Goal: Information Seeking & Learning: Learn about a topic

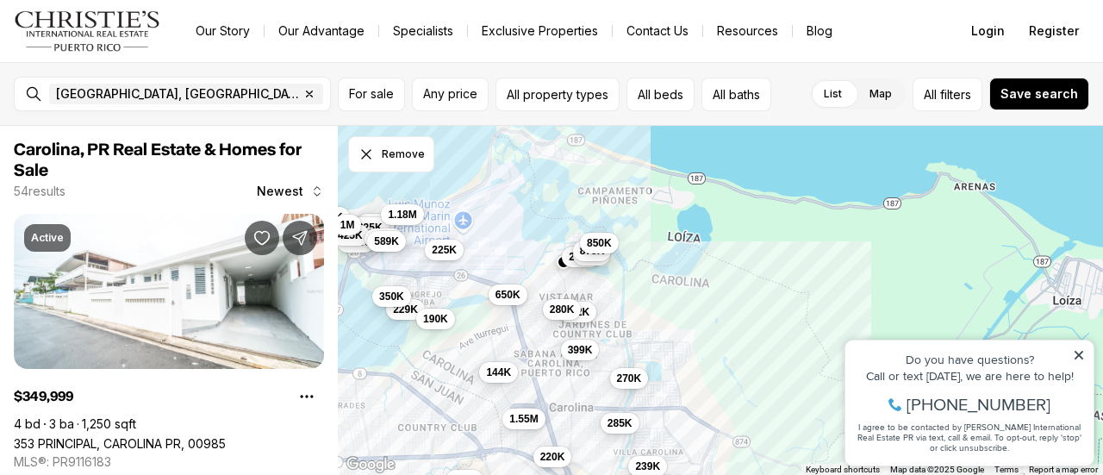
drag, startPoint x: 715, startPoint y: 247, endPoint x: 469, endPoint y: 321, distance: 257.2
click at [469, 321] on div "300K 1.55M 100K 229K 350K 595K 325K 650K 285K 1.4M 399K 212K 280K 270K 239K 90K…" at bounding box center [720, 301] width 765 height 350
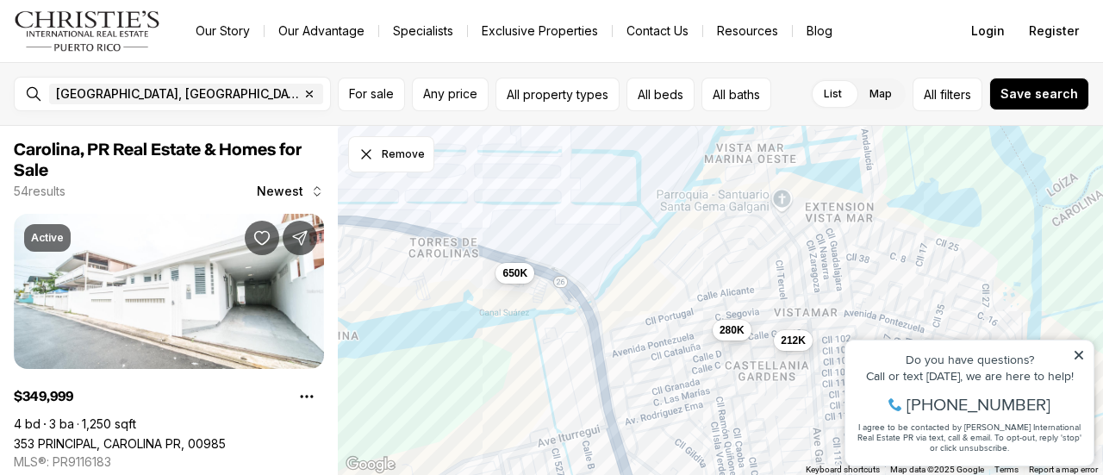
drag, startPoint x: 519, startPoint y: 262, endPoint x: 470, endPoint y: 395, distance: 141.4
click at [470, 395] on div "650K 399K 212K 280K 144K" at bounding box center [720, 301] width 765 height 350
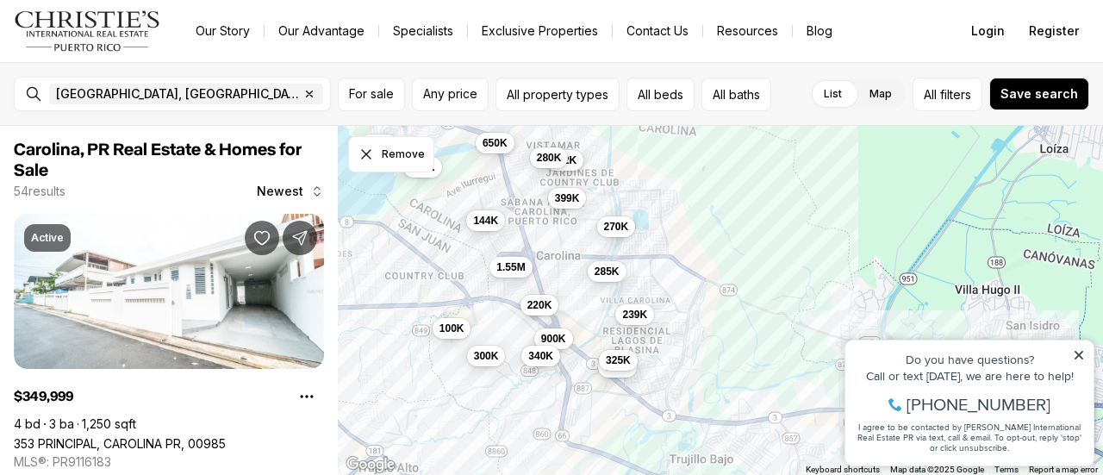
drag, startPoint x: 798, startPoint y: 258, endPoint x: 743, endPoint y: 137, distance: 132.6
click at [743, 137] on div "650K 212K 280K 250K 1.6M 399K 270K 225K 190K 144K 850K 875K 229K 595K 285K 475K…" at bounding box center [720, 301] width 765 height 350
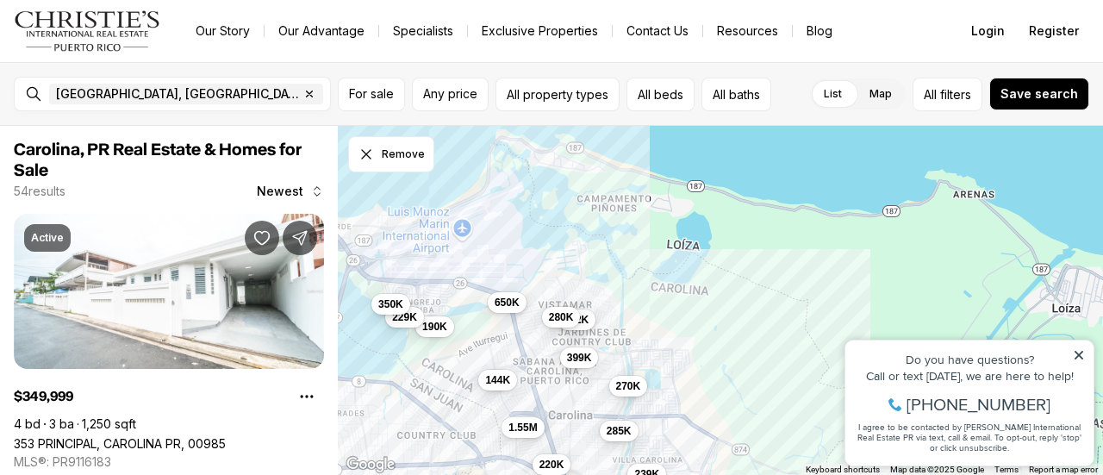
drag, startPoint x: 743, startPoint y: 137, endPoint x: 755, endPoint y: 299, distance: 162.3
click at [755, 299] on div "650K 212K 280K 399K 270K 190K 144K 229K 595K 285K 239K 300K 220K 1.55M 900K 350…" at bounding box center [720, 301] width 765 height 350
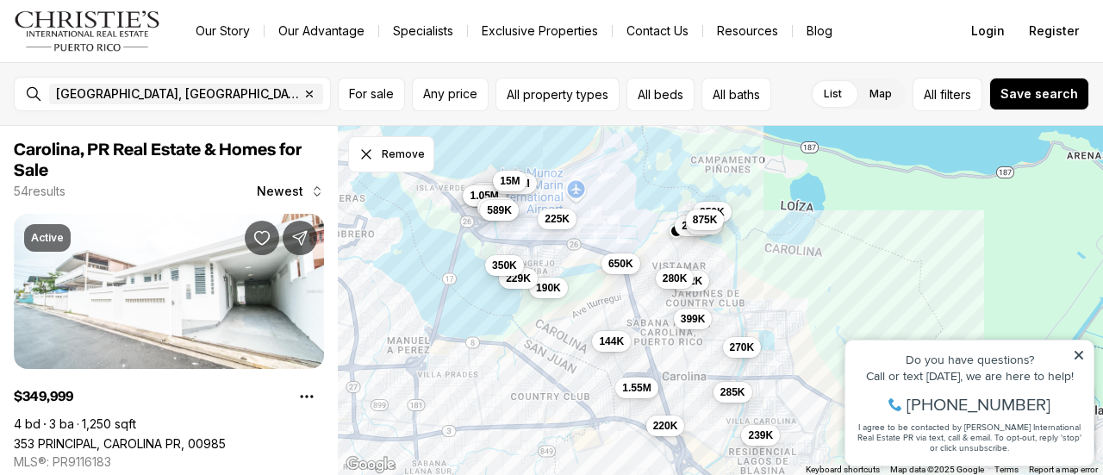
drag, startPoint x: 755, startPoint y: 299, endPoint x: 872, endPoint y: 259, distance: 123.7
click at [872, 259] on div "650K 212K 280K 399K 270K 190K 144K 229K 285K 239K 220K 1.55M 350K 250K 1.6M 475…" at bounding box center [720, 301] width 765 height 350
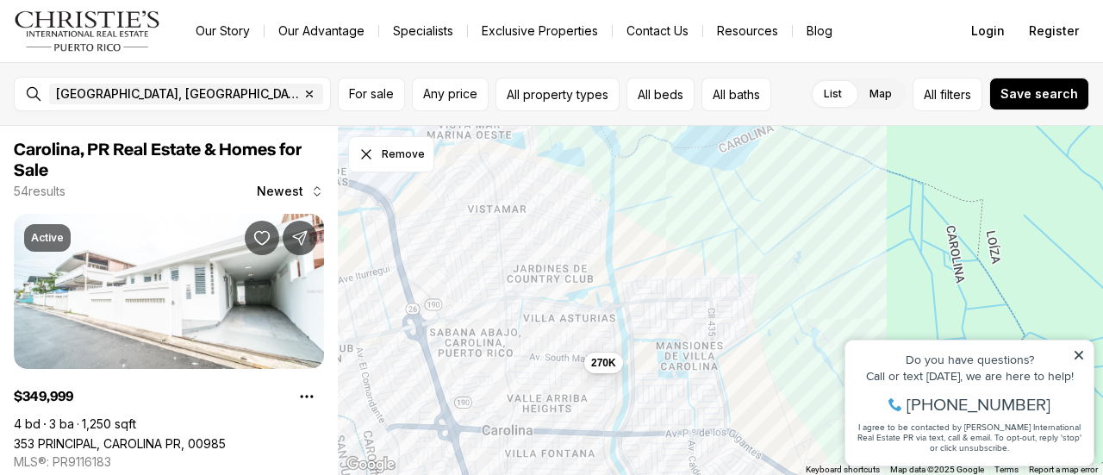
drag, startPoint x: 451, startPoint y: 299, endPoint x: 732, endPoint y: 295, distance: 280.8
click at [732, 295] on div "270K" at bounding box center [720, 301] width 765 height 350
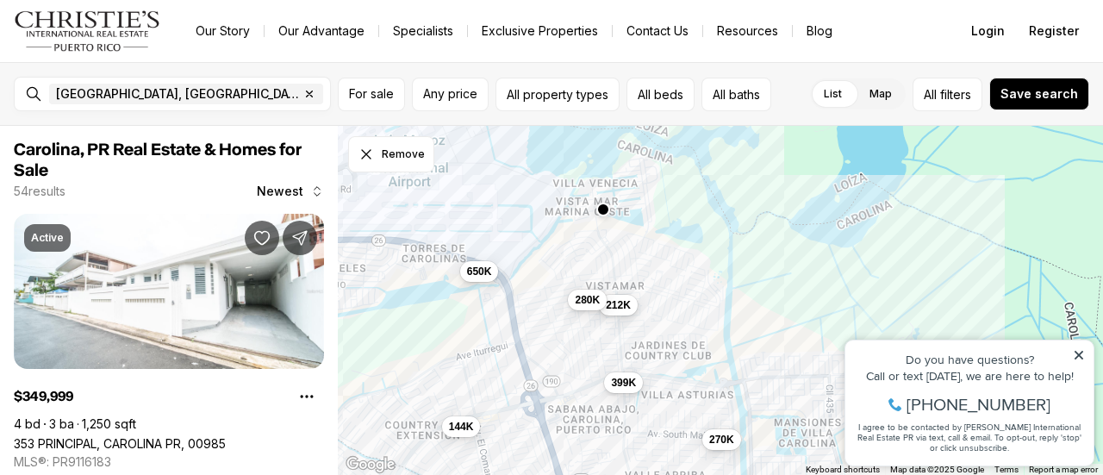
drag, startPoint x: 543, startPoint y: 270, endPoint x: 641, endPoint y: 350, distance: 126.2
click at [641, 350] on div "270K 650K 285K 399K 212K 280K 1.55M 144K" at bounding box center [720, 301] width 765 height 350
click at [623, 191] on span "250K" at bounding box center [625, 194] width 25 height 14
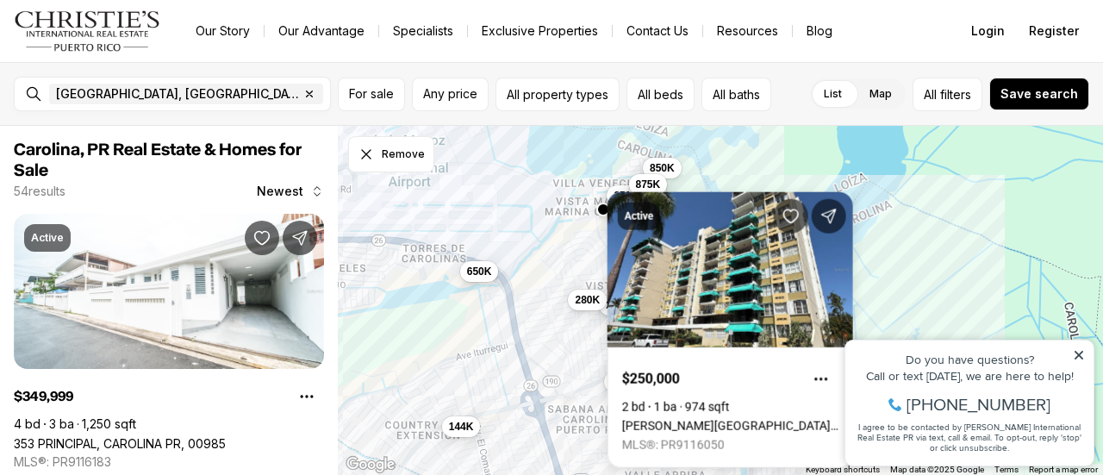
click at [547, 266] on div "270K 650K 399K 212K 280K 144K 250K 1.6M 850K 875K" at bounding box center [720, 301] width 765 height 350
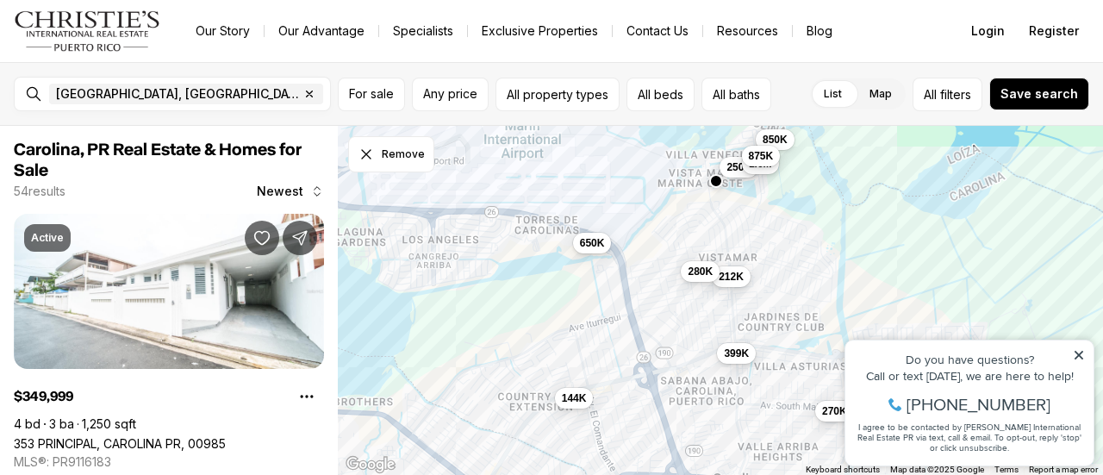
drag, startPoint x: 547, startPoint y: 266, endPoint x: 663, endPoint y: 236, distance: 120.1
click at [663, 236] on div "270K 650K 399K 212K 280K 144K 250K 1.6M 850K 875K" at bounding box center [720, 301] width 765 height 350
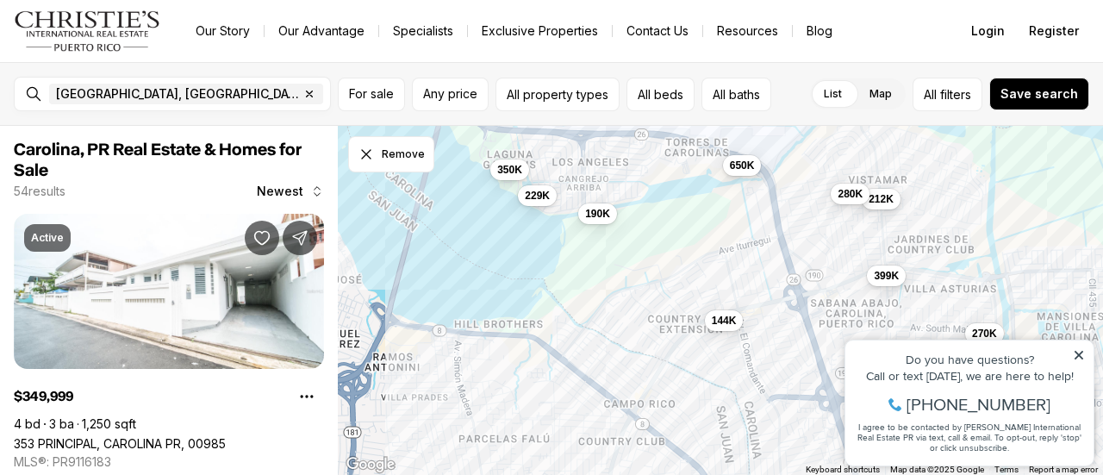
drag, startPoint x: 579, startPoint y: 326, endPoint x: 729, endPoint y: 247, distance: 169.5
click at [729, 247] on div "270K 650K 399K 212K 280K 144K 250K 1.6M 850K 875K 229K 225K 190K 350K" at bounding box center [720, 301] width 765 height 350
click at [511, 172] on span "350K" at bounding box center [509, 168] width 25 height 14
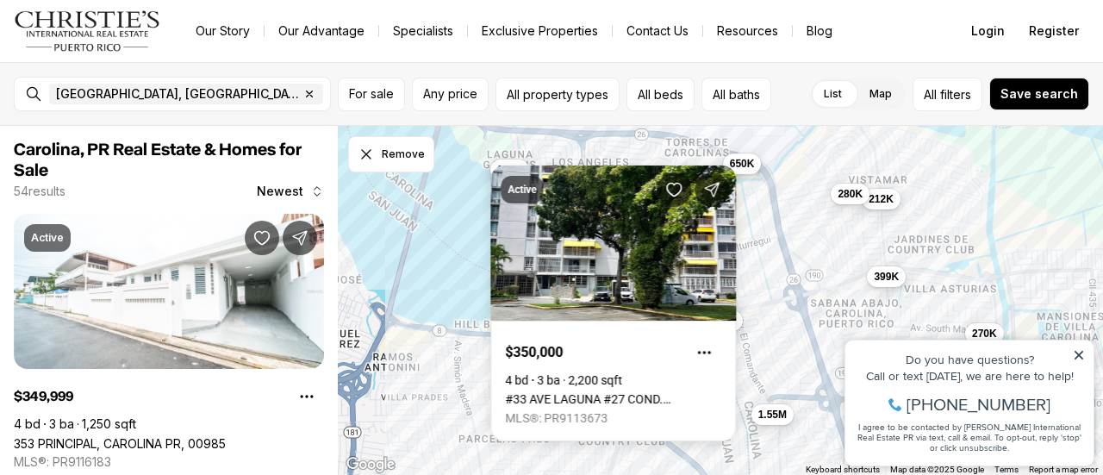
click at [737, 167] on span "650K" at bounding box center [742, 164] width 25 height 14
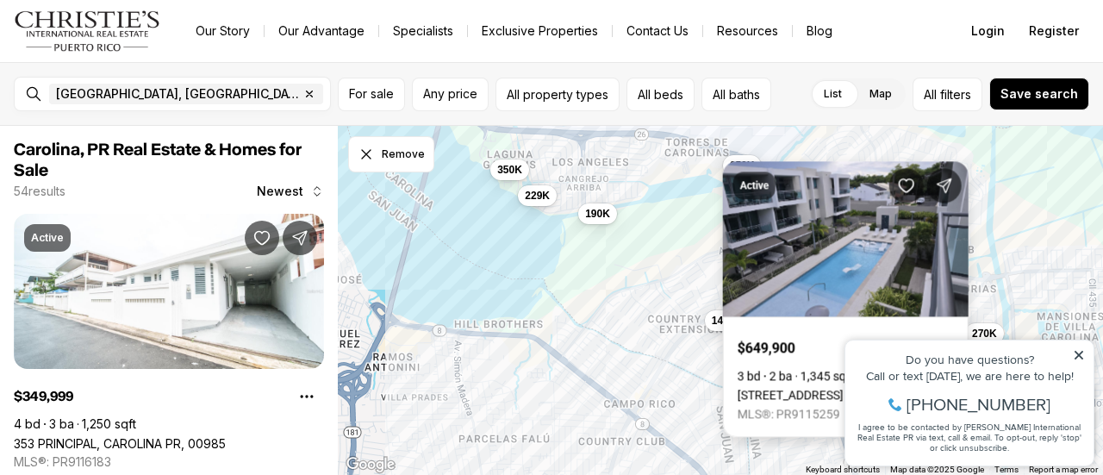
click at [736, 167] on div "Active $649,900 3 bd 2 ba 1,345 sqft [STREET_ADDRESS] MLS®: PR9115259" at bounding box center [845, 299] width 245 height 276
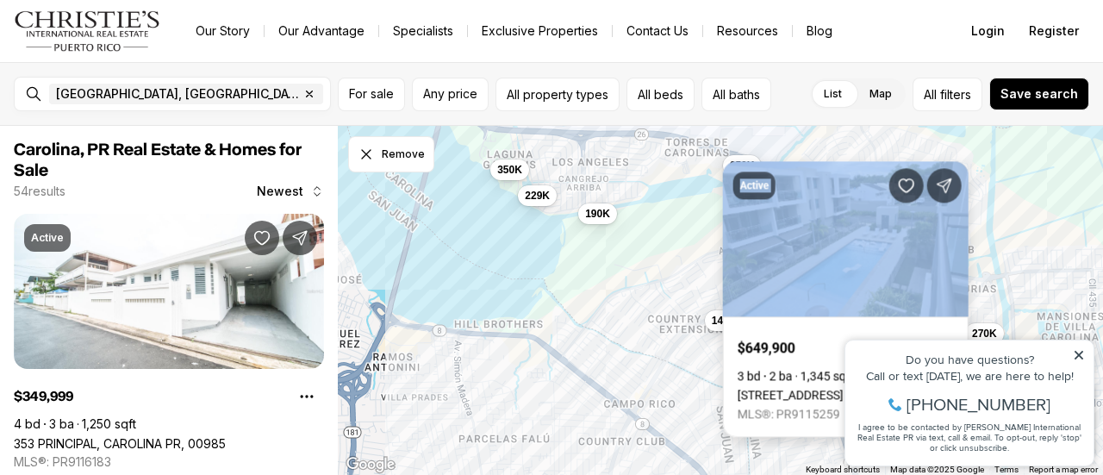
click at [736, 171] on div "Active" at bounding box center [754, 185] width 42 height 28
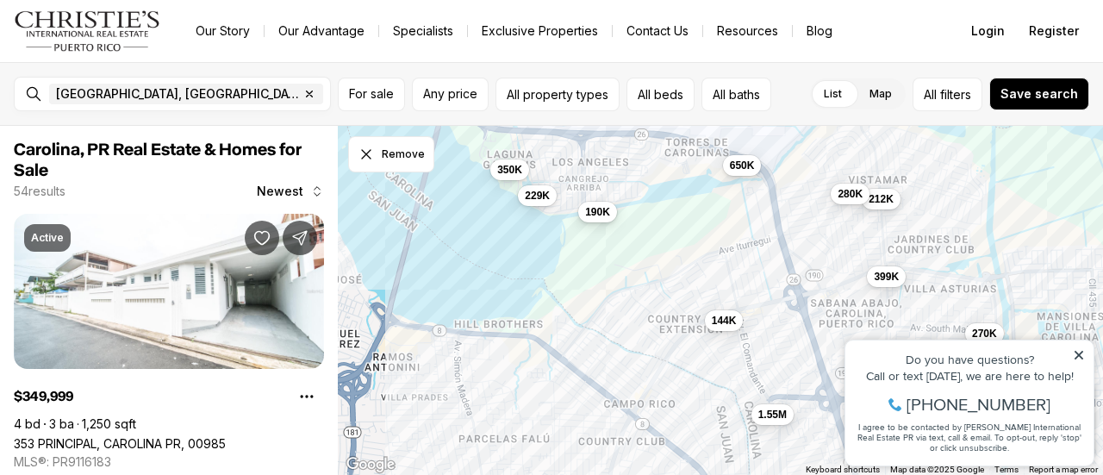
click at [605, 216] on span "190K" at bounding box center [597, 212] width 25 height 14
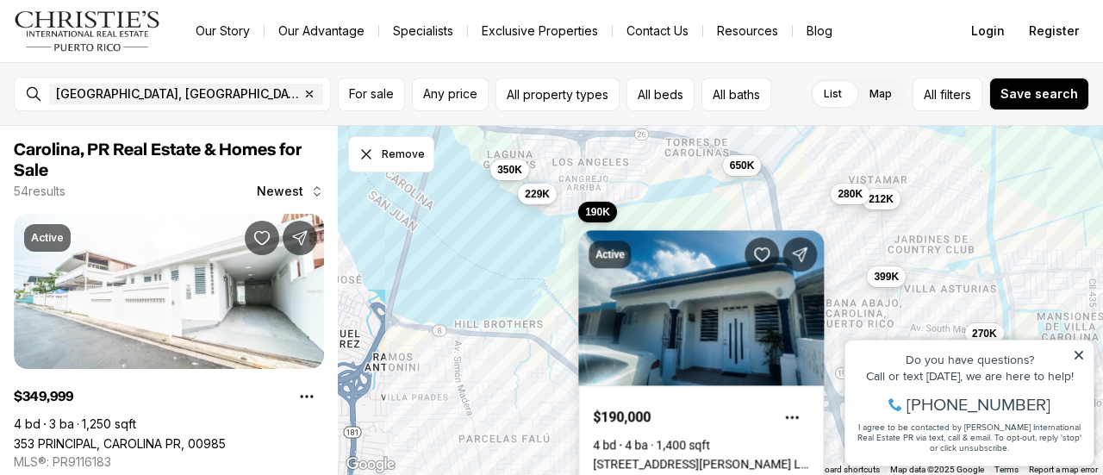
click at [531, 190] on span "229K" at bounding box center [537, 194] width 25 height 14
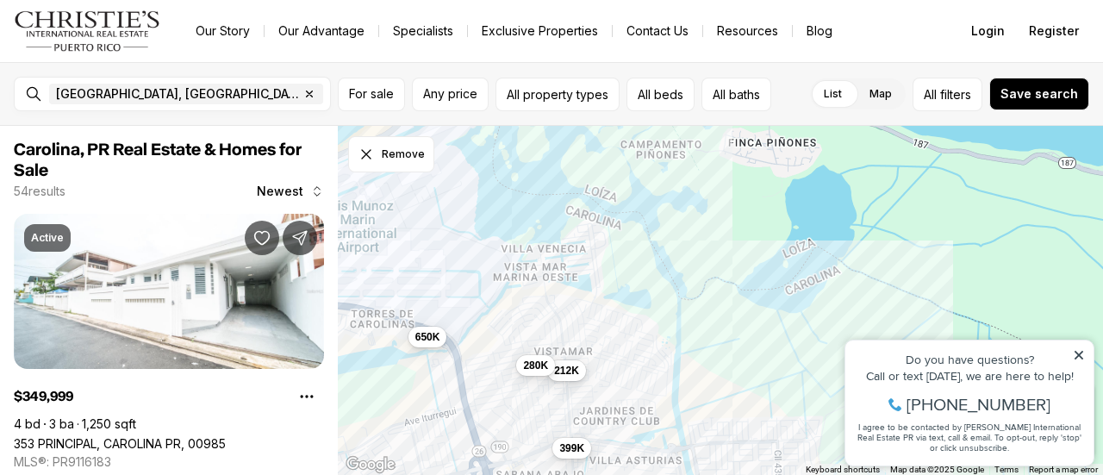
drag, startPoint x: 793, startPoint y: 177, endPoint x: 481, endPoint y: 346, distance: 355.8
click at [481, 346] on div "270K 650K 399K 212K 280K 144K 229K 190K 350K 285K 1.55M" at bounding box center [720, 301] width 765 height 350
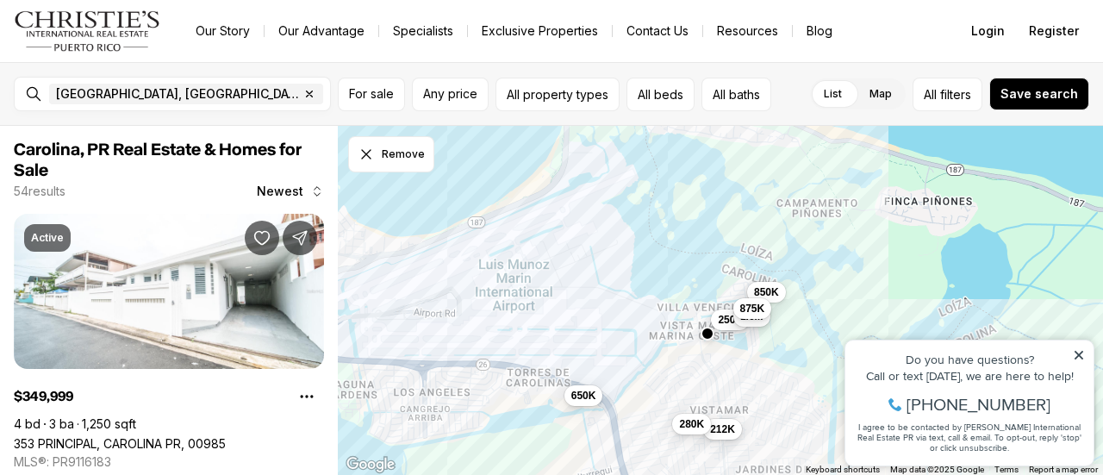
drag, startPoint x: 513, startPoint y: 189, endPoint x: 671, endPoint y: 248, distance: 168.5
click at [671, 248] on div "650K 399K 212K 280K 250K 1.6M 850K 875K" at bounding box center [720, 301] width 765 height 350
click at [774, 299] on div "850K" at bounding box center [766, 290] width 39 height 21
click at [770, 290] on span "850K" at bounding box center [766, 289] width 25 height 14
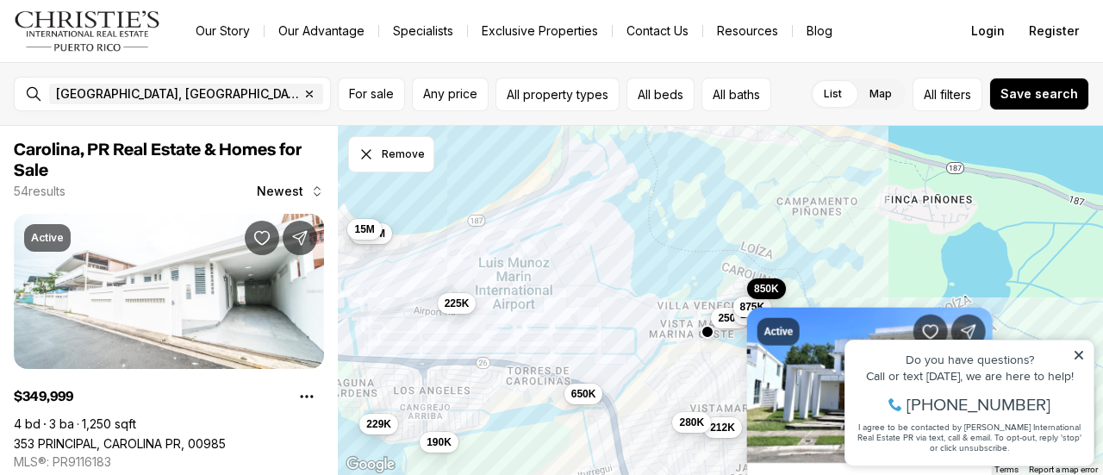
click at [1078, 355] on icon at bounding box center [1078, 355] width 9 height 9
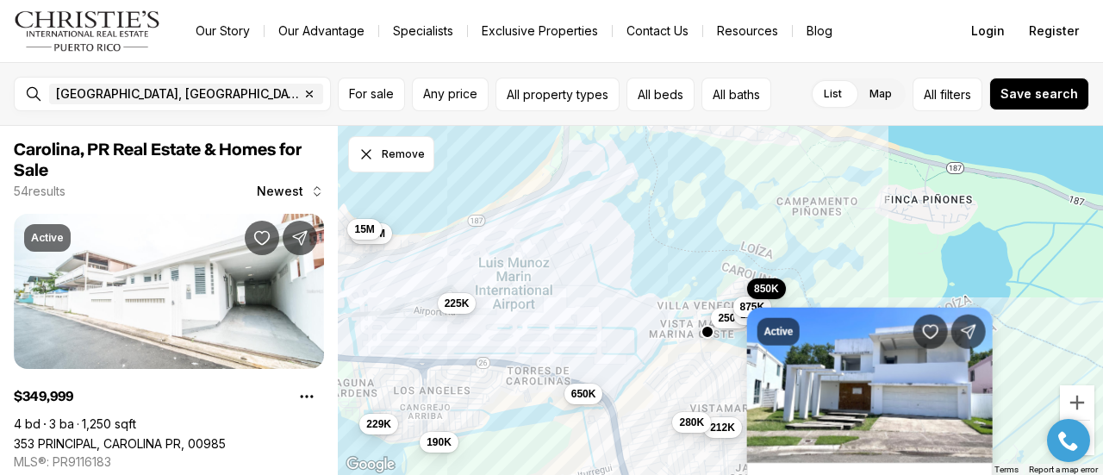
click at [702, 278] on div "650K 212K 280K 250K 1.6M 850K 875K 229K 1.18M 225K 190K 15M" at bounding box center [720, 301] width 765 height 350
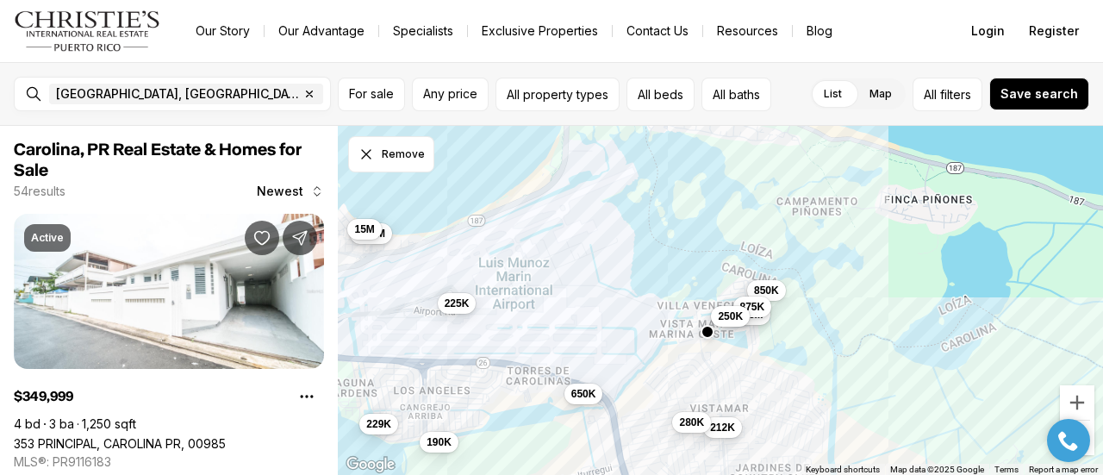
click at [723, 314] on span "250K" at bounding box center [730, 316] width 25 height 14
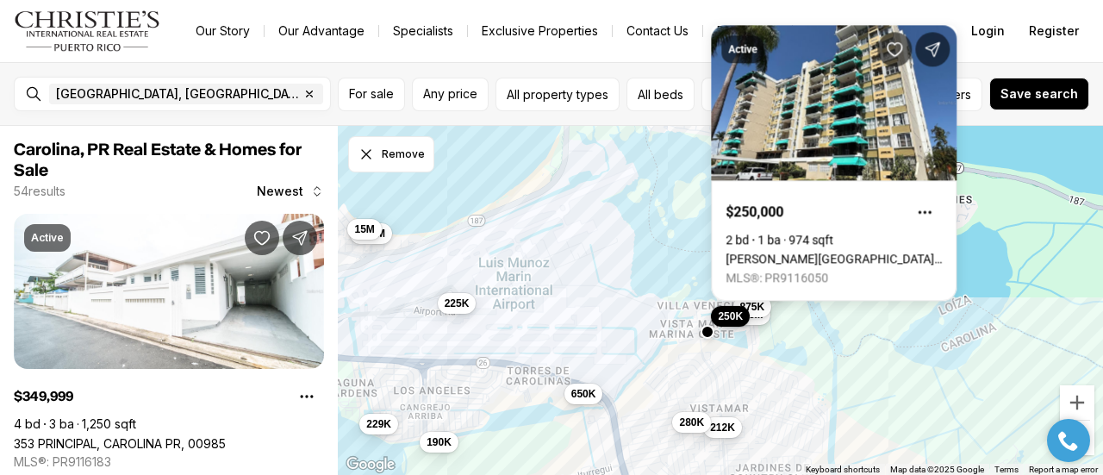
click at [661, 294] on div "650K 212K 280K 250K 1.6M 850K 875K 229K 1.18M 225K 190K 15M" at bounding box center [720, 301] width 765 height 350
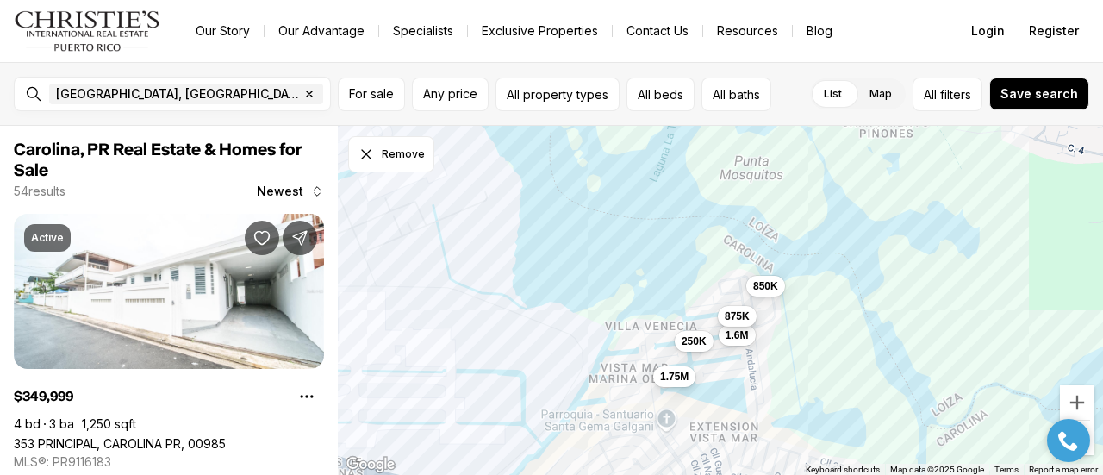
click at [736, 319] on span "875K" at bounding box center [736, 316] width 25 height 14
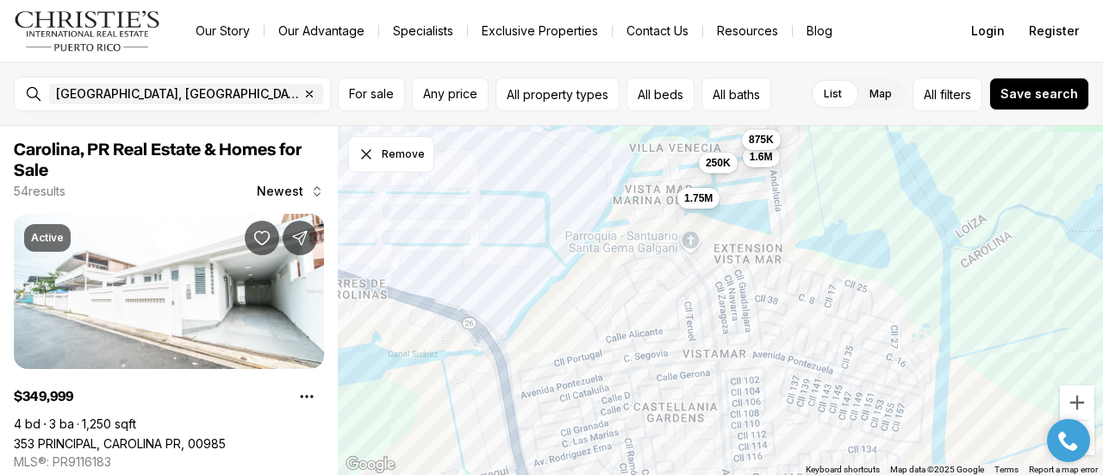
drag, startPoint x: 663, startPoint y: 273, endPoint x: 699, endPoint y: 60, distance: 215.8
click at [699, 60] on div "Go to: Homepage Our Story Our Advantage Specialists Exclusive Properties Contac…" at bounding box center [551, 237] width 1103 height 475
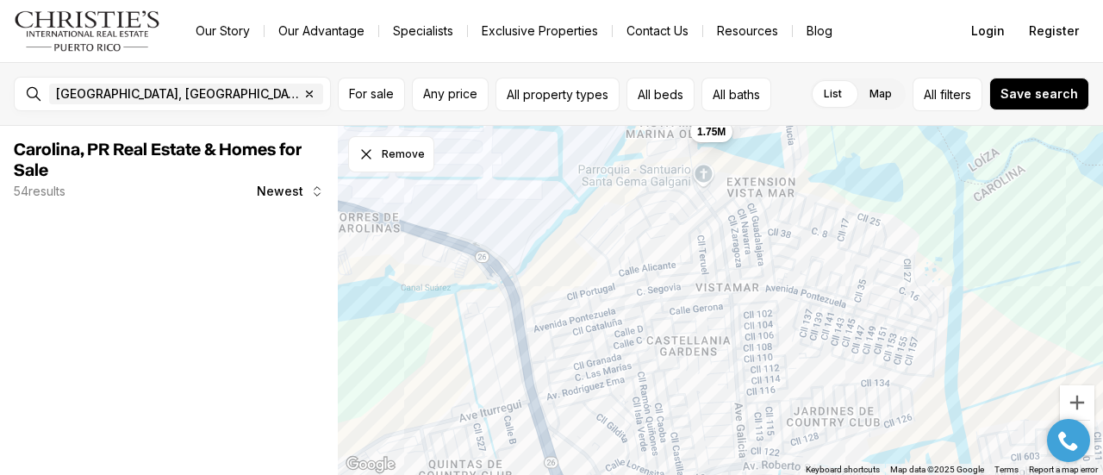
drag, startPoint x: 736, startPoint y: 320, endPoint x: 715, endPoint y: 128, distance: 192.4
click at [715, 128] on div "1.75M" at bounding box center [720, 301] width 765 height 350
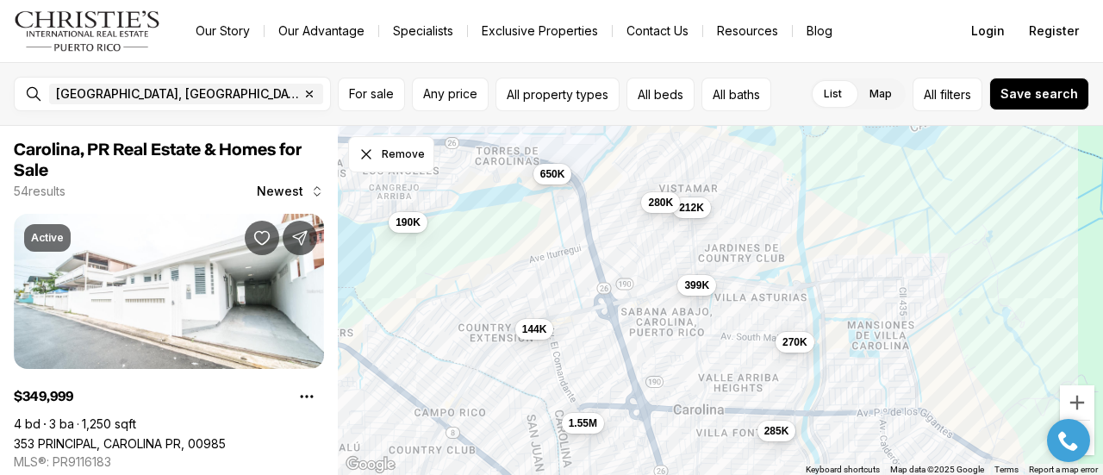
click at [704, 294] on div "399K" at bounding box center [696, 285] width 39 height 21
click at [692, 283] on span "399K" at bounding box center [696, 283] width 25 height 14
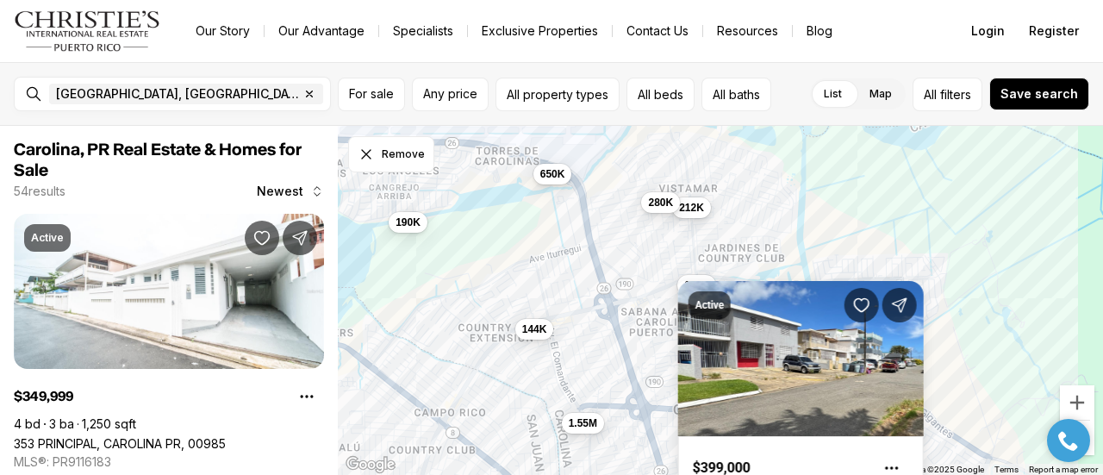
click at [605, 238] on div "399K 270K 144K 650K 285K 212K 190K 280K 1.55M" at bounding box center [720, 301] width 765 height 350
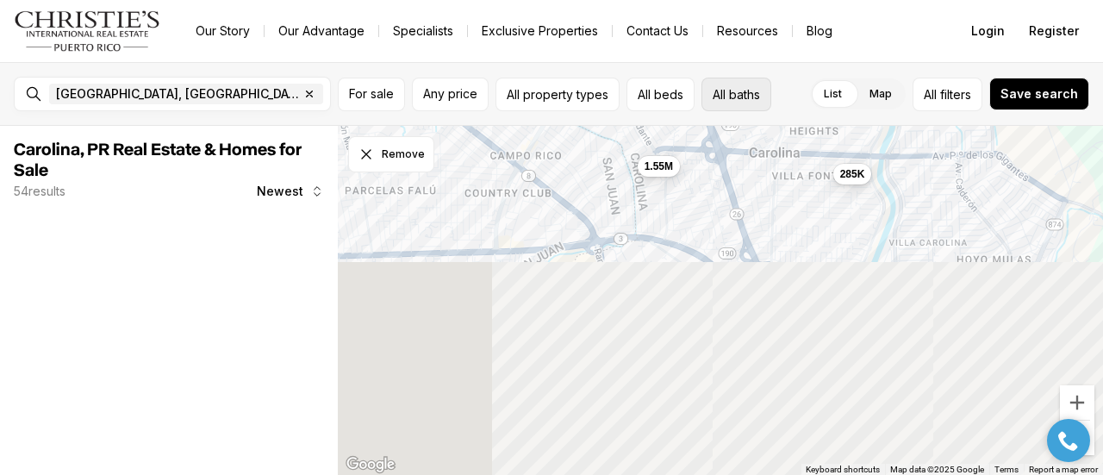
drag, startPoint x: 680, startPoint y: 384, endPoint x: 767, endPoint y: 89, distance: 307.7
click at [767, 89] on div "[GEOGRAPHIC_DATA], [GEOGRAPHIC_DATA], [GEOGRAPHIC_DATA] Remove Carolina, [GEOGR…" at bounding box center [551, 268] width 1103 height 413
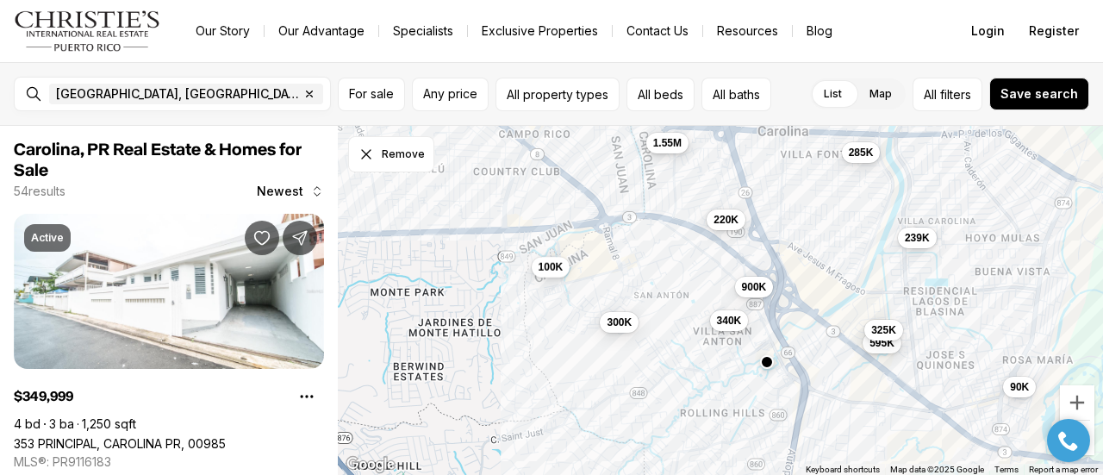
click at [673, 148] on span "1.55M" at bounding box center [667, 143] width 28 height 14
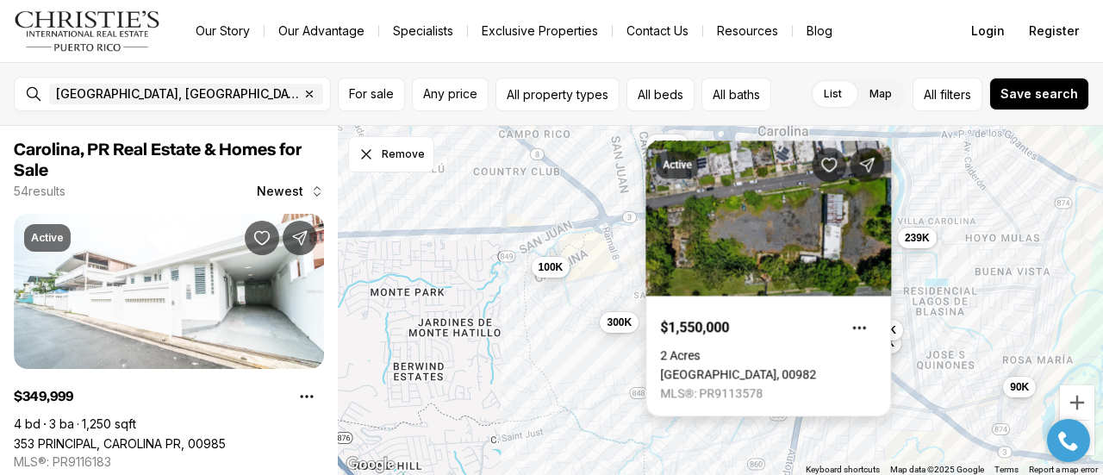
click at [673, 148] on div "Active $1,550,000 2 Acres [GEOGRAPHIC_DATA] MLS®: PR9113578" at bounding box center [767, 278] width 245 height 276
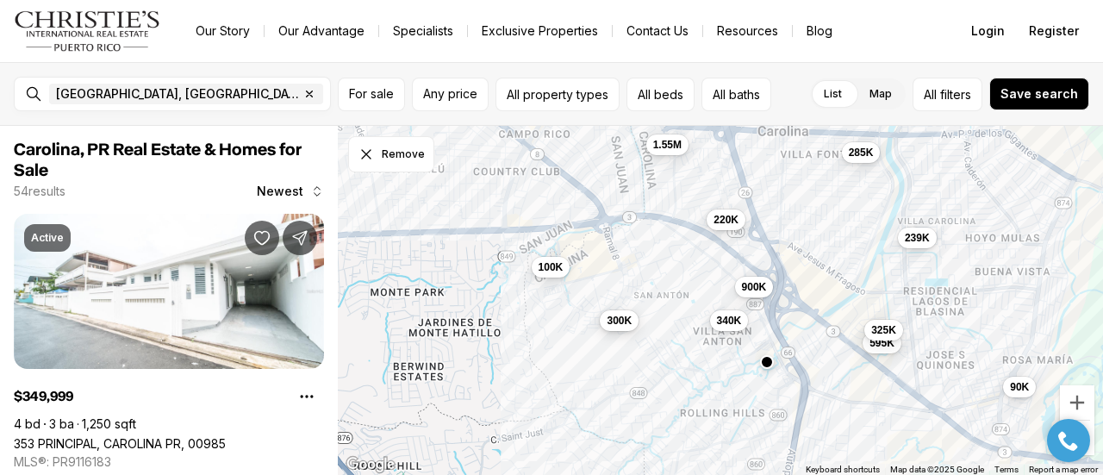
click at [620, 320] on span "300K" at bounding box center [618, 321] width 25 height 14
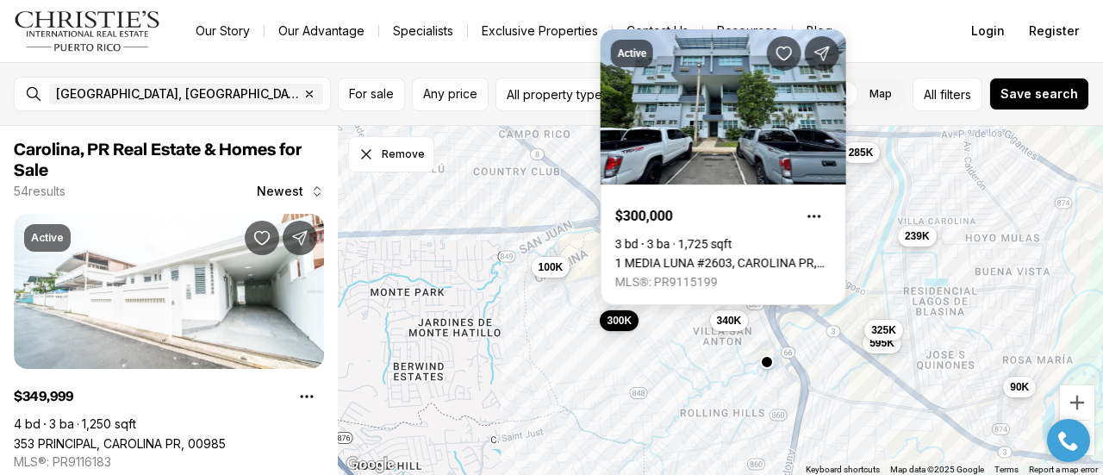
click at [922, 240] on span "239K" at bounding box center [916, 236] width 25 height 14
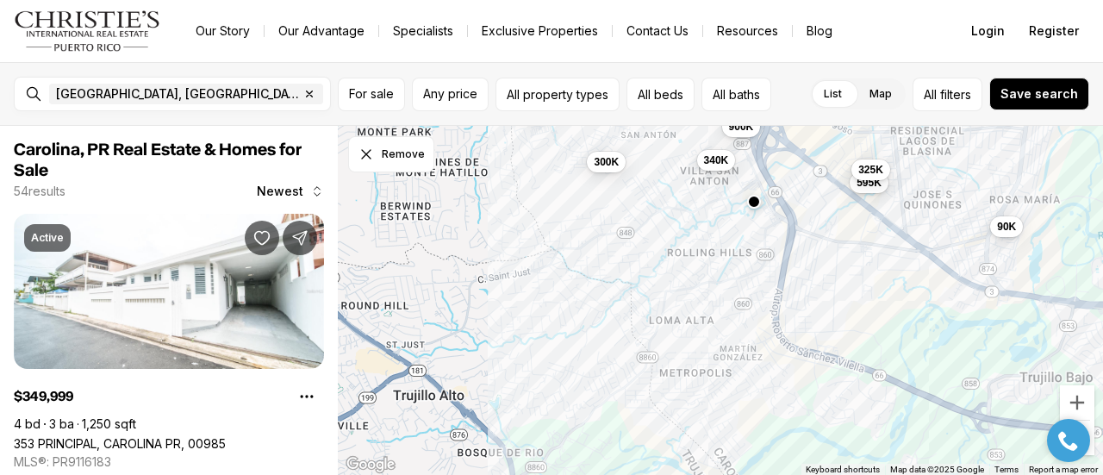
drag, startPoint x: 814, startPoint y: 292, endPoint x: 799, endPoint y: 92, distance: 200.4
click at [799, 92] on div "[GEOGRAPHIC_DATA], [GEOGRAPHIC_DATA], [GEOGRAPHIC_DATA] Remove Carolina, [GEOGR…" at bounding box center [551, 268] width 1103 height 413
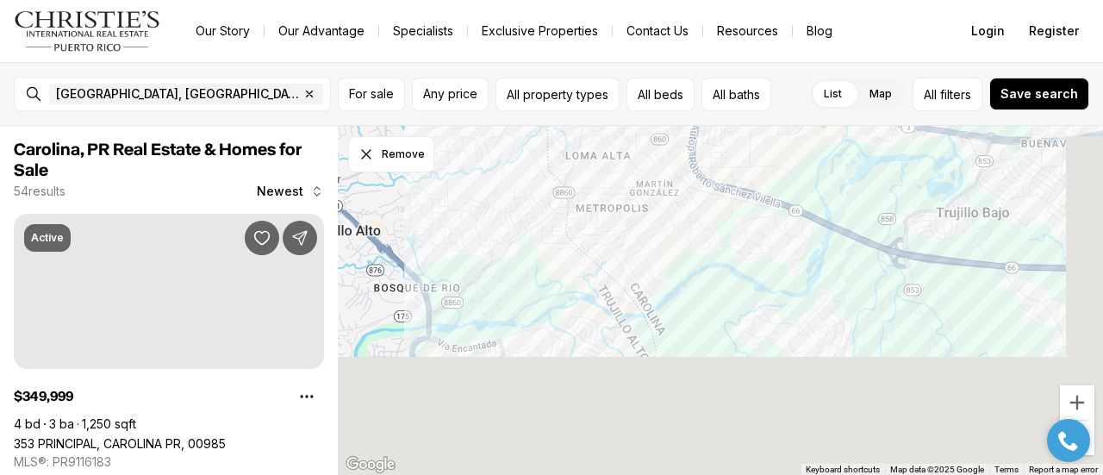
drag, startPoint x: 832, startPoint y: 378, endPoint x: 746, endPoint y: 209, distance: 189.5
click at [746, 209] on div "595K 90K 300K 340K 325K" at bounding box center [720, 301] width 765 height 350
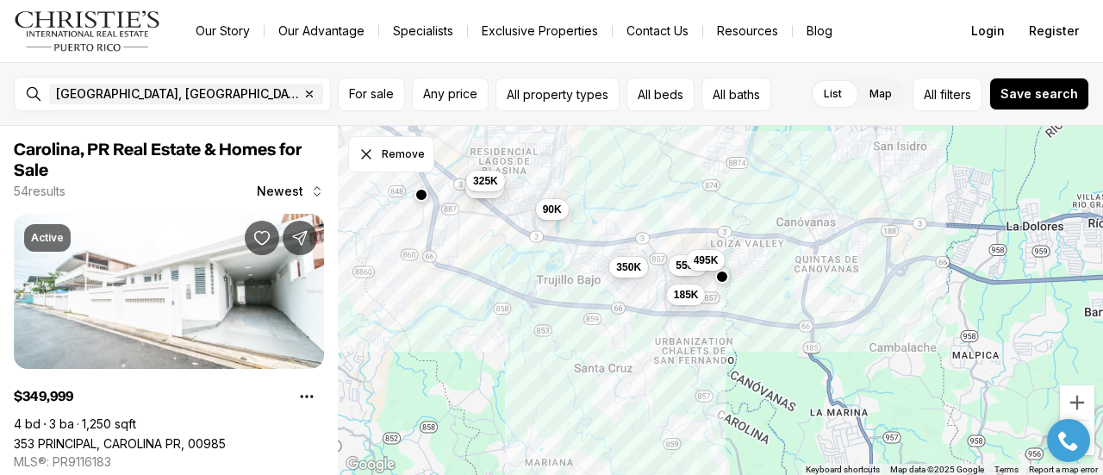
drag, startPoint x: 885, startPoint y: 237, endPoint x: 607, endPoint y: 281, distance: 281.7
click at [607, 281] on div "350K 595K 550K 185K 90K 495K 325K" at bounding box center [720, 301] width 765 height 350
click at [704, 261] on span "495K" at bounding box center [705, 259] width 25 height 14
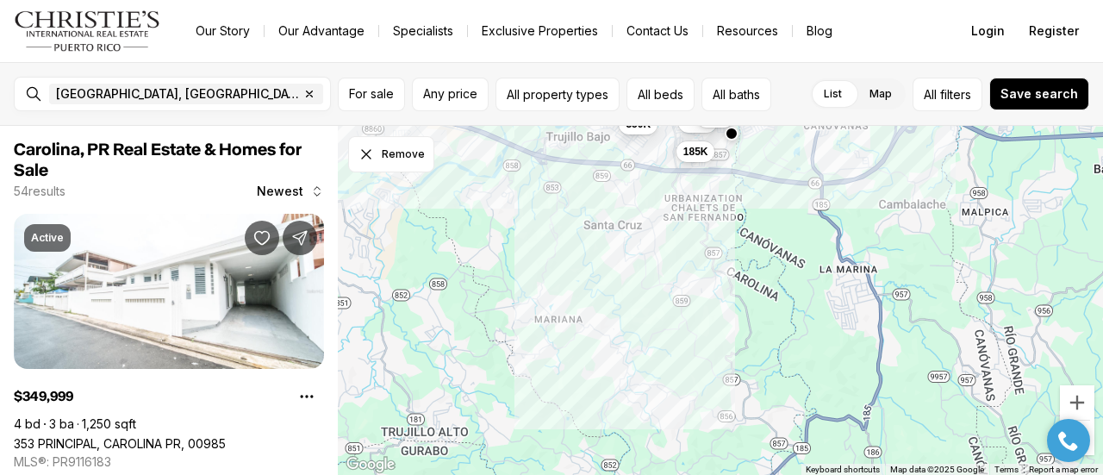
drag, startPoint x: 812, startPoint y: 220, endPoint x: 793, endPoint y: 178, distance: 45.5
click at [822, 76] on div "[GEOGRAPHIC_DATA], [GEOGRAPHIC_DATA], [GEOGRAPHIC_DATA] Remove Carolina, [GEOGR…" at bounding box center [551, 268] width 1103 height 413
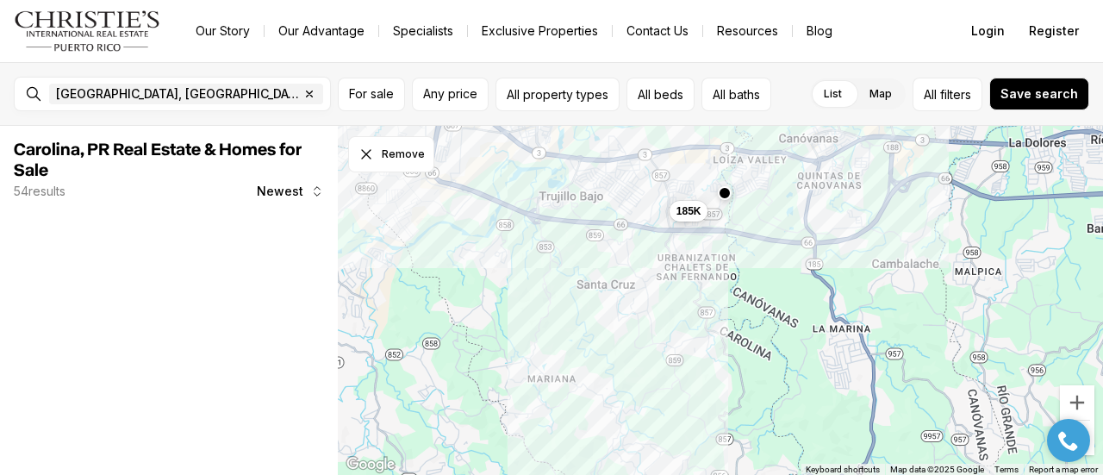
drag, startPoint x: 792, startPoint y: 169, endPoint x: 770, endPoint y: 262, distance: 95.7
click at [770, 262] on div "185K" at bounding box center [720, 301] width 765 height 350
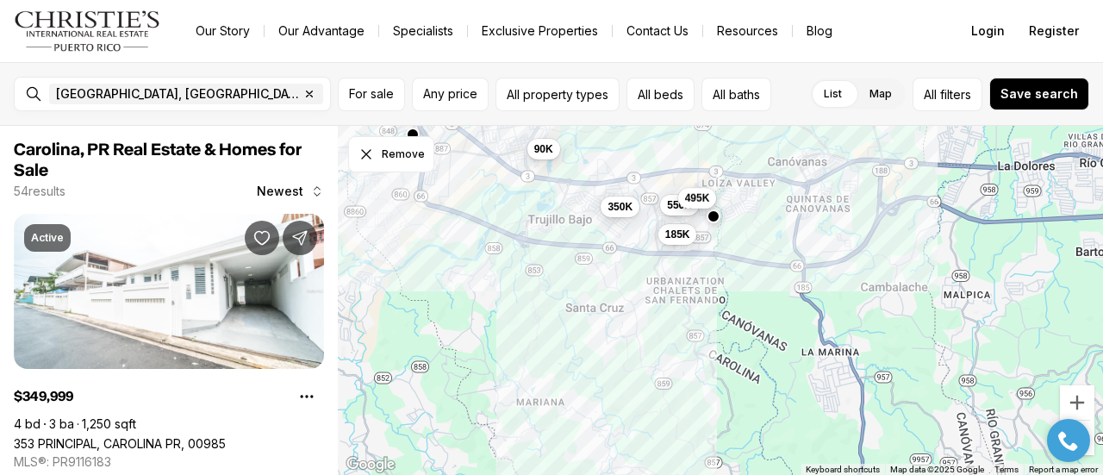
click at [704, 197] on span "495K" at bounding box center [697, 198] width 25 height 14
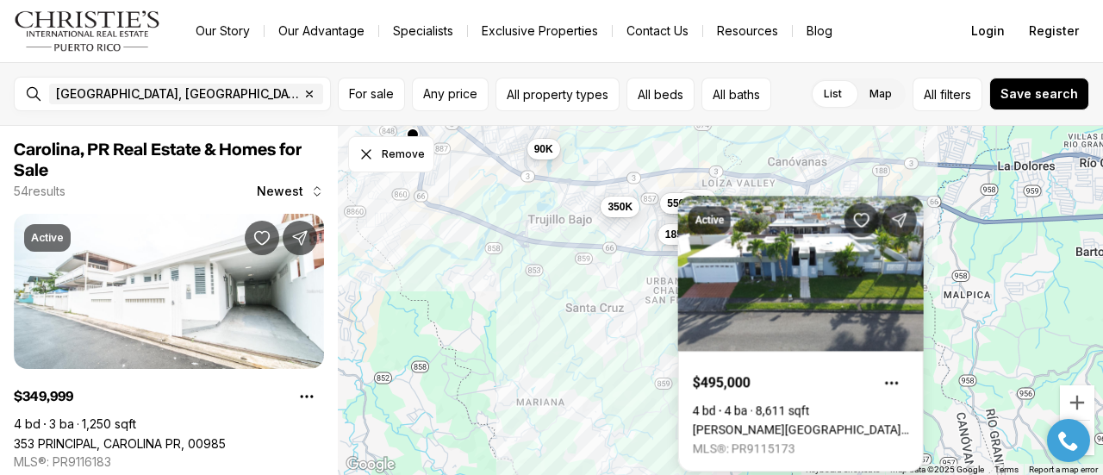
click at [670, 204] on span "550K" at bounding box center [679, 203] width 25 height 14
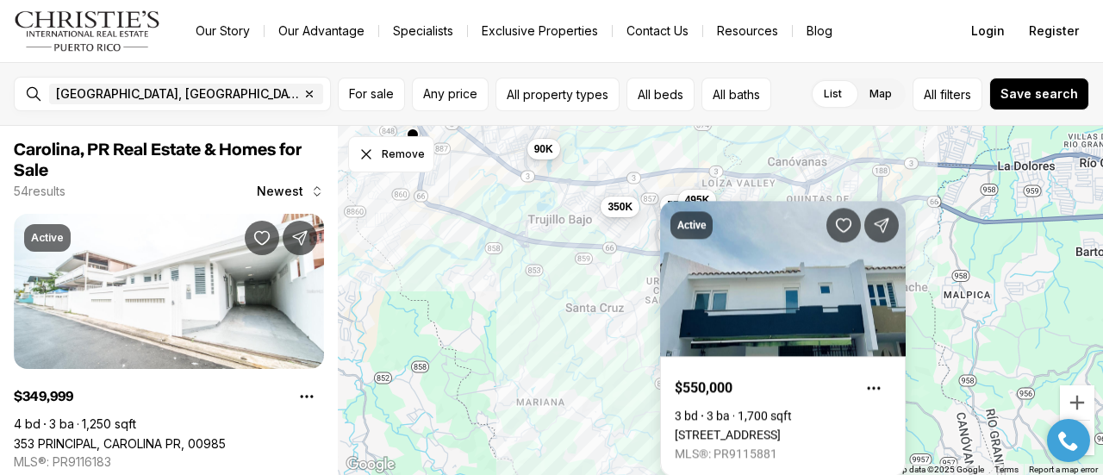
click at [637, 271] on div "185K 350K 550K 90K 495K" at bounding box center [720, 301] width 765 height 350
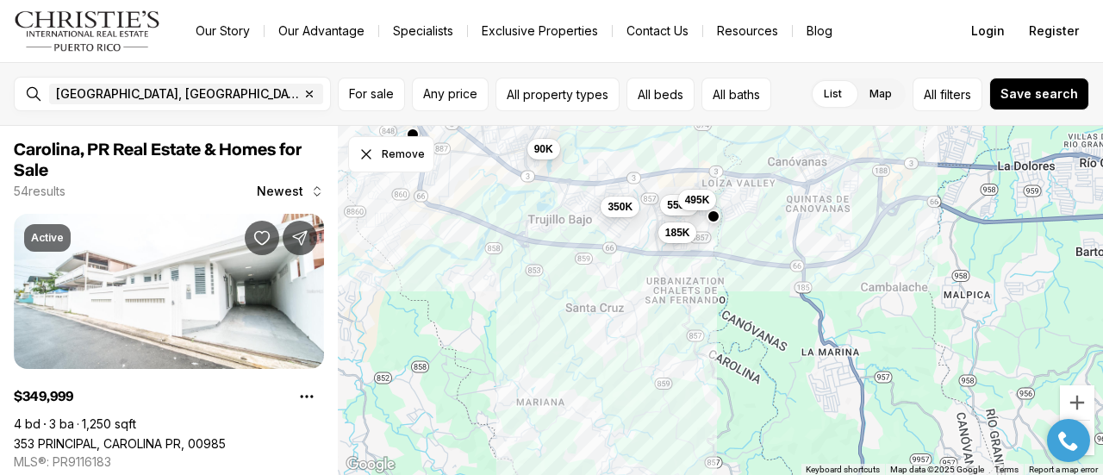
click at [678, 233] on span "185K" at bounding box center [677, 233] width 25 height 14
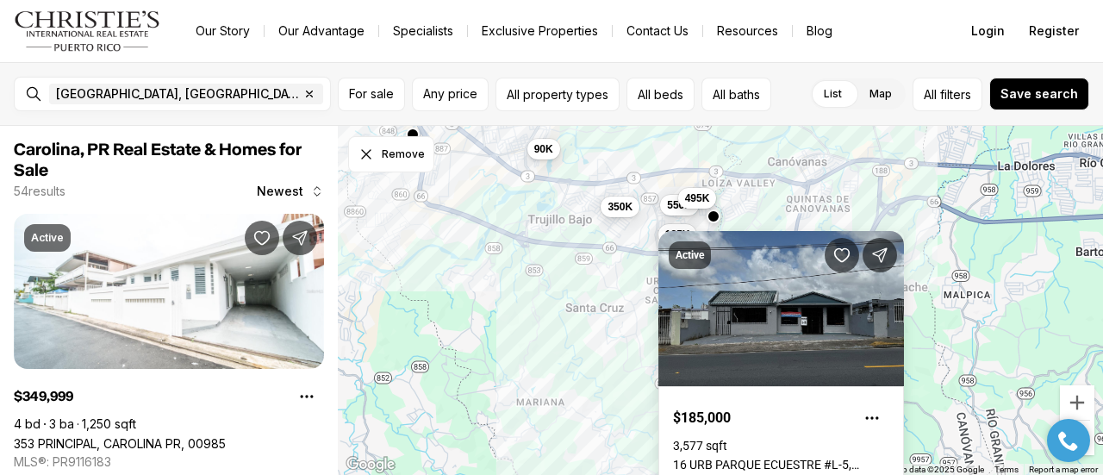
click at [698, 199] on span "495K" at bounding box center [697, 198] width 25 height 14
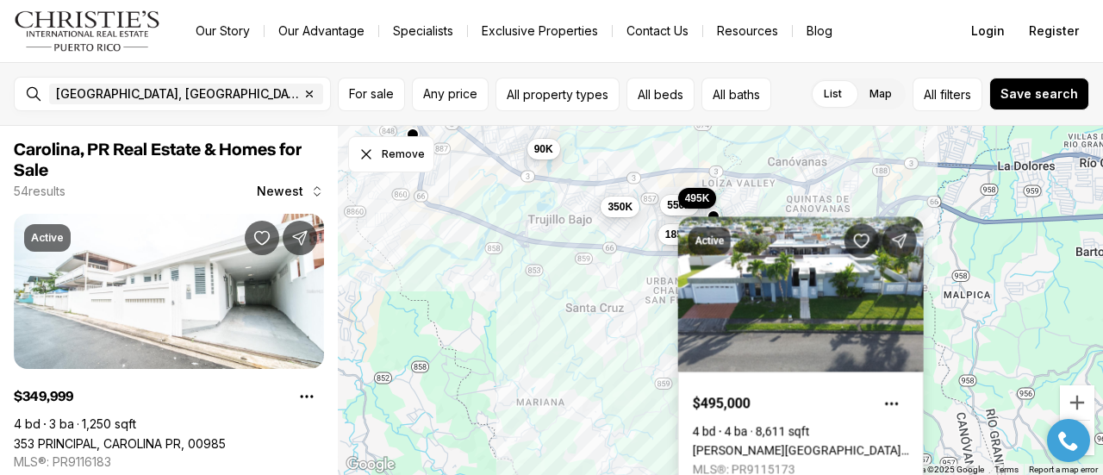
click at [767, 443] on link "[PERSON_NAME][GEOGRAPHIC_DATA], [GEOGRAPHIC_DATA], 00987" at bounding box center [801, 450] width 216 height 14
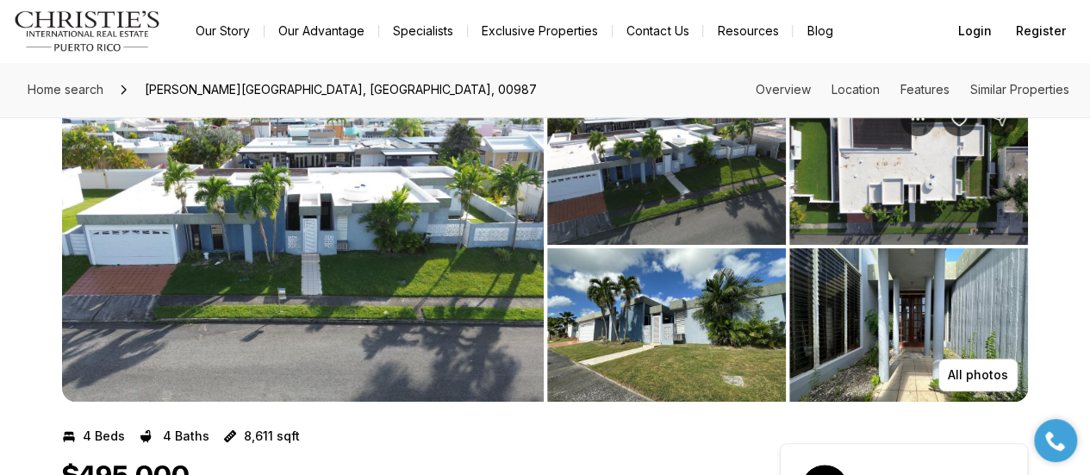
scroll to position [54, 0]
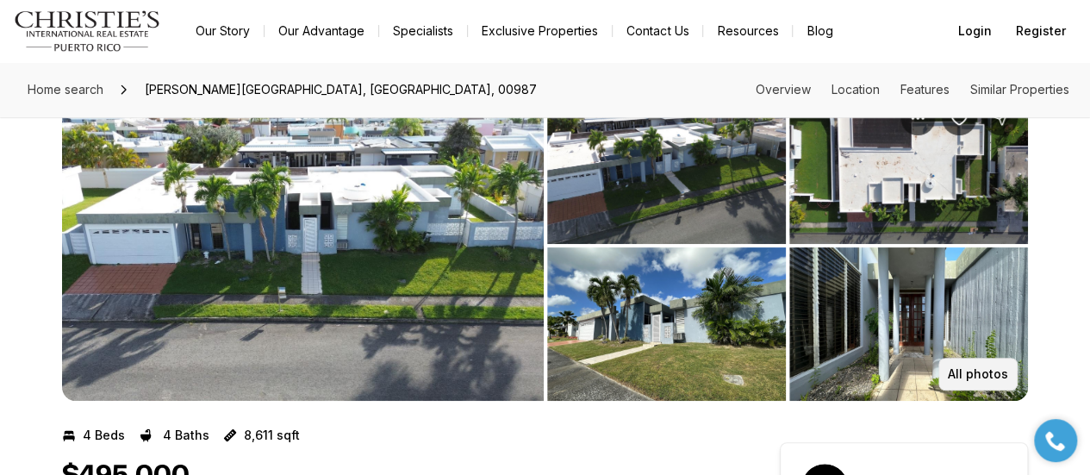
click at [982, 376] on p "All photos" at bounding box center [978, 374] width 60 height 14
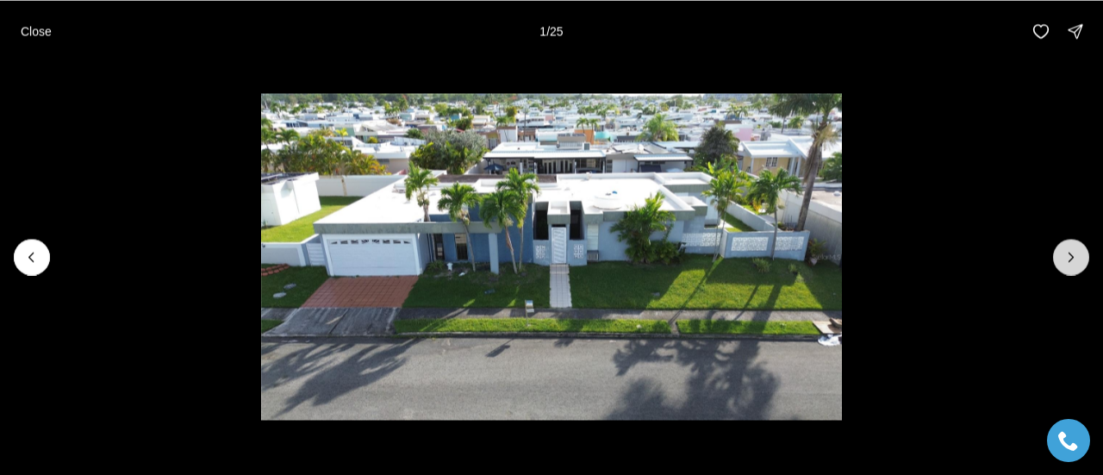
click at [1072, 259] on icon "Next slide" at bounding box center [1070, 256] width 17 height 17
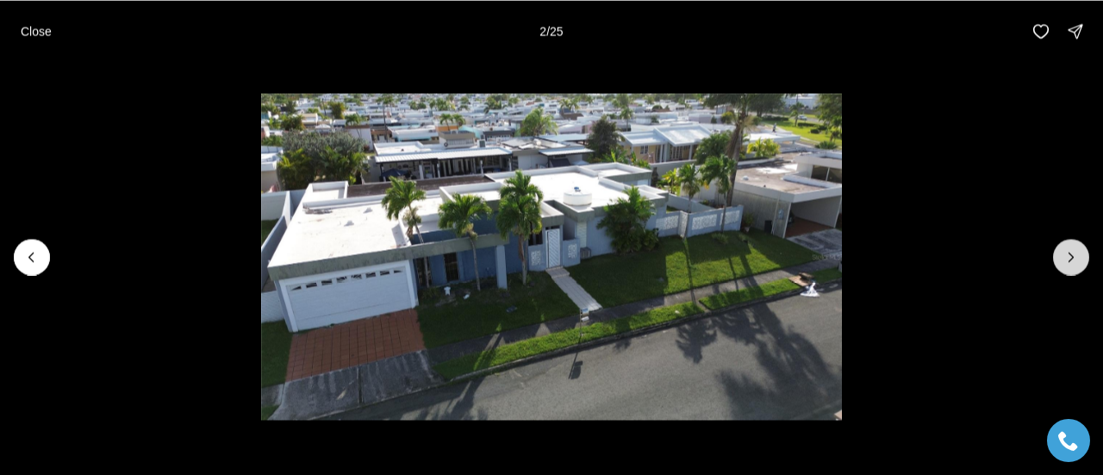
click at [1072, 259] on icon "Next slide" at bounding box center [1070, 256] width 17 height 17
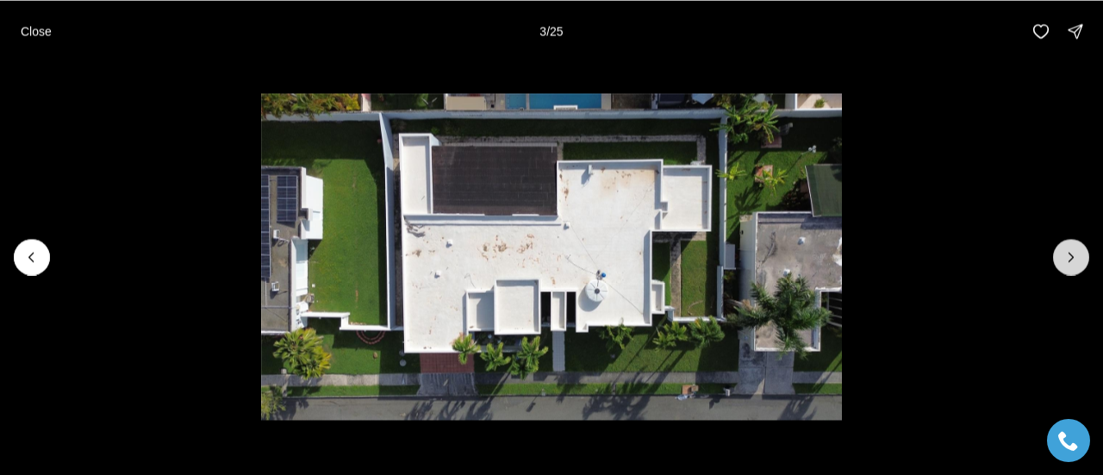
click at [1072, 259] on icon "Next slide" at bounding box center [1070, 256] width 17 height 17
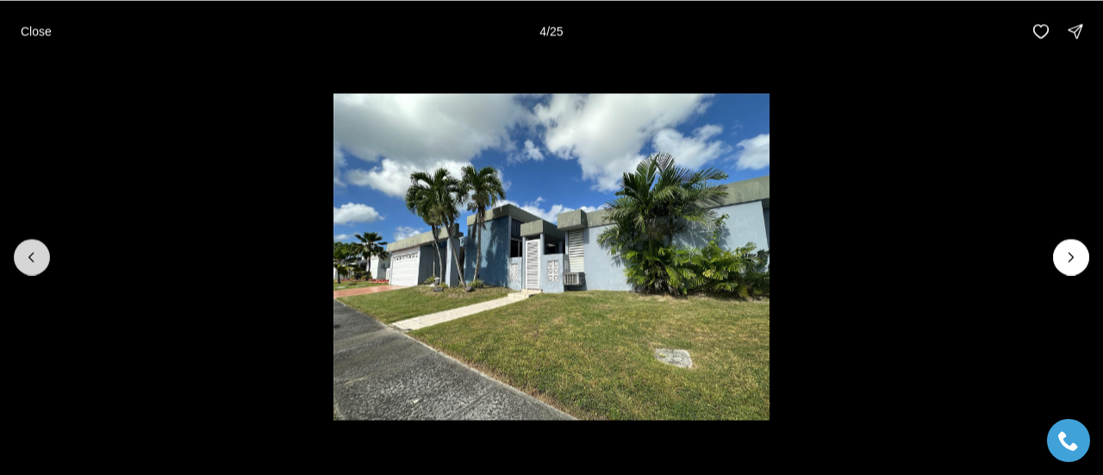
click at [36, 252] on icon "Previous slide" at bounding box center [31, 256] width 17 height 17
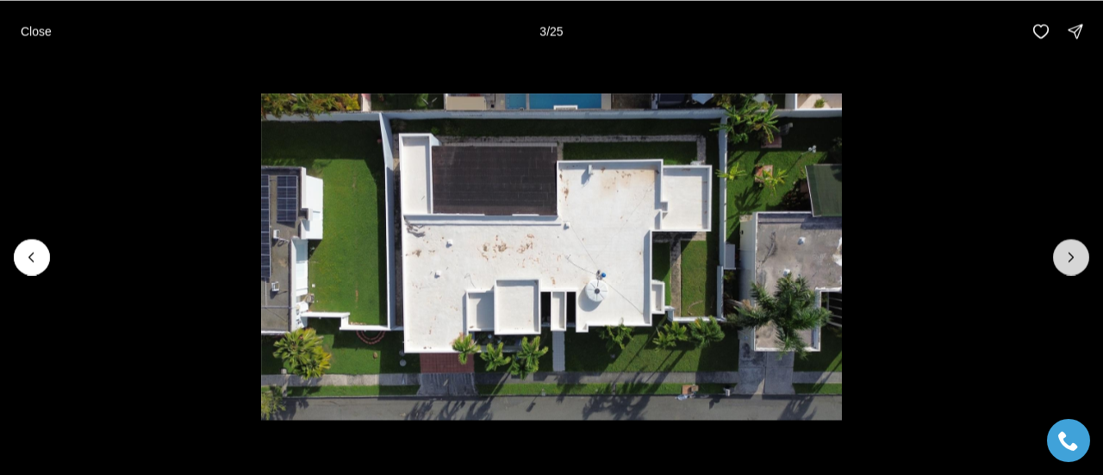
click at [1076, 251] on icon "Next slide" at bounding box center [1070, 256] width 17 height 17
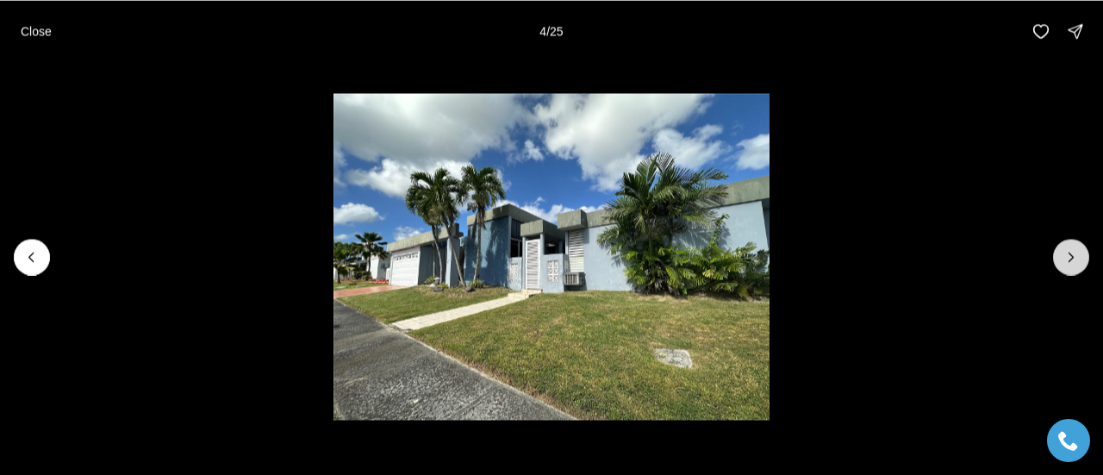
click at [1076, 251] on icon "Next slide" at bounding box center [1070, 256] width 17 height 17
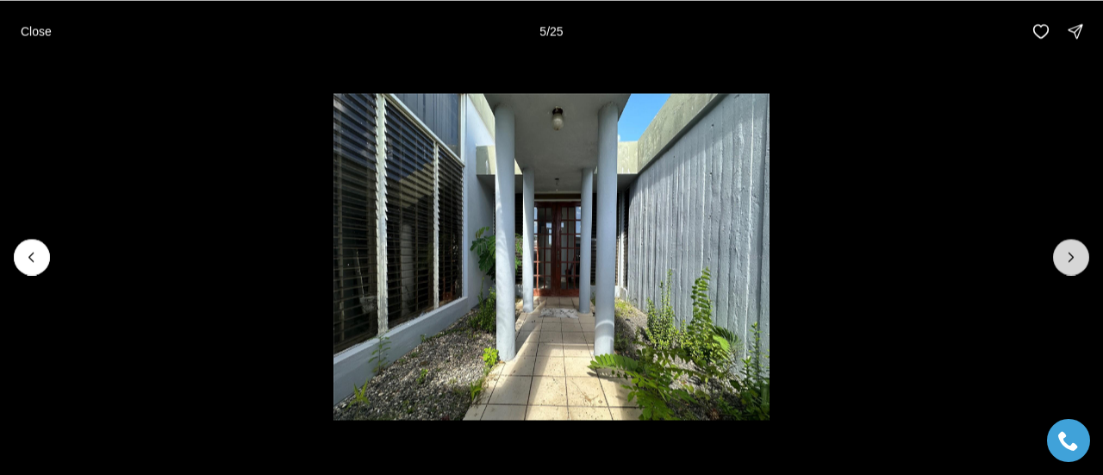
click at [1076, 251] on icon "Next slide" at bounding box center [1070, 256] width 17 height 17
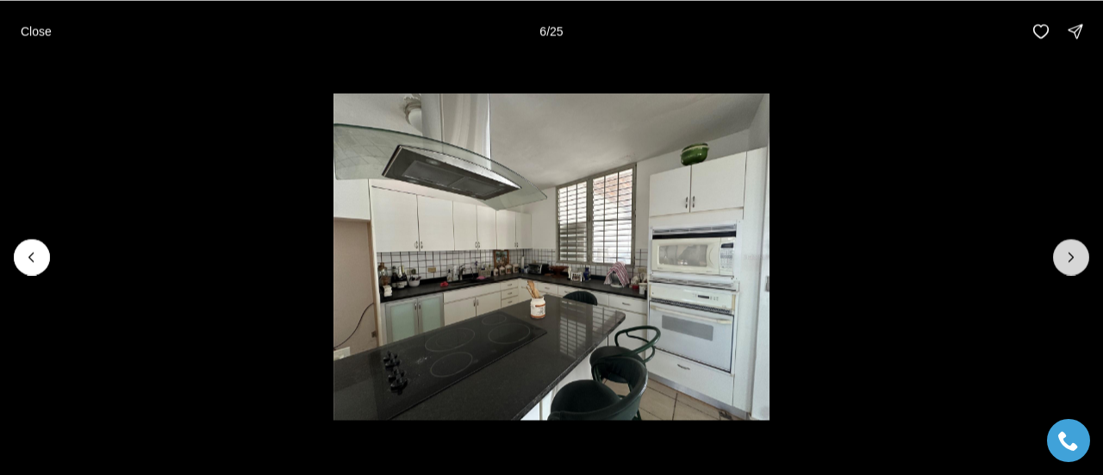
click at [1076, 251] on icon "Next slide" at bounding box center [1070, 256] width 17 height 17
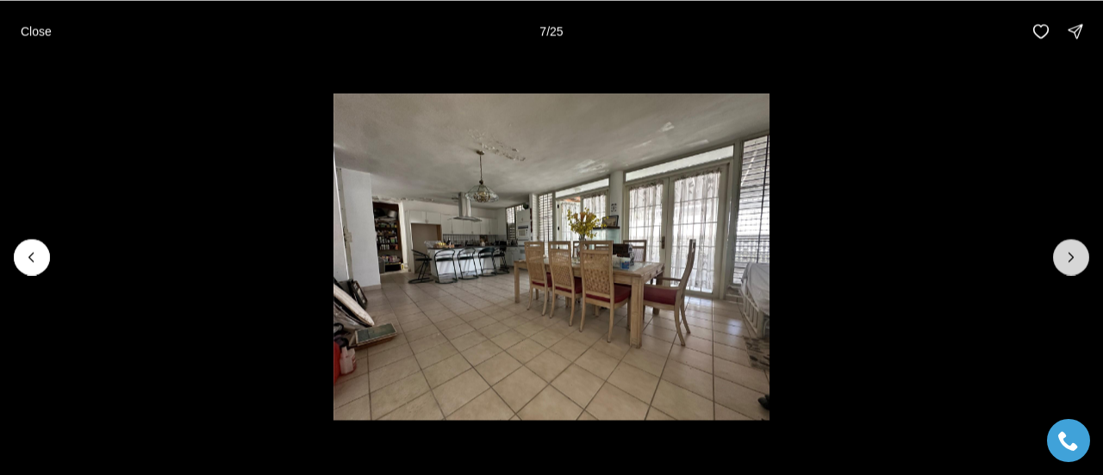
click at [1076, 251] on icon "Next slide" at bounding box center [1070, 256] width 17 height 17
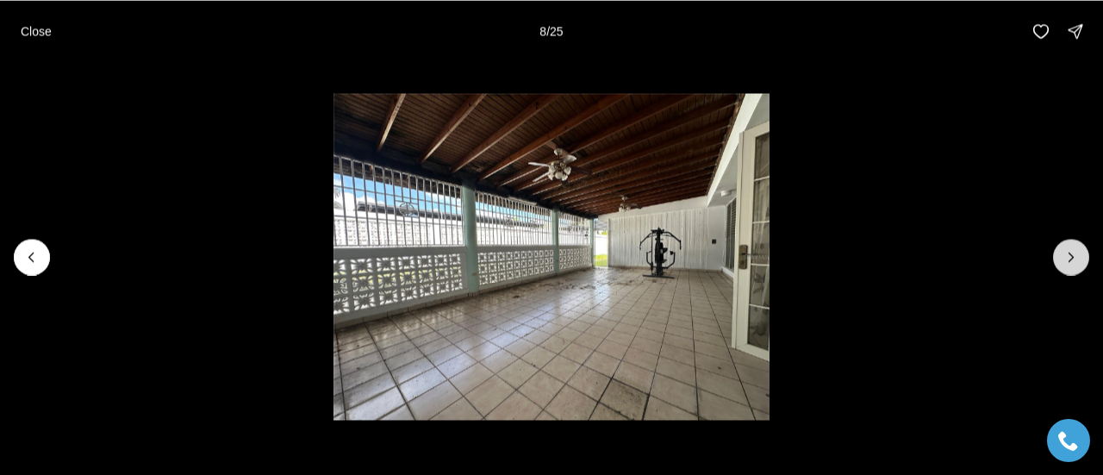
click at [1076, 251] on icon "Next slide" at bounding box center [1070, 256] width 17 height 17
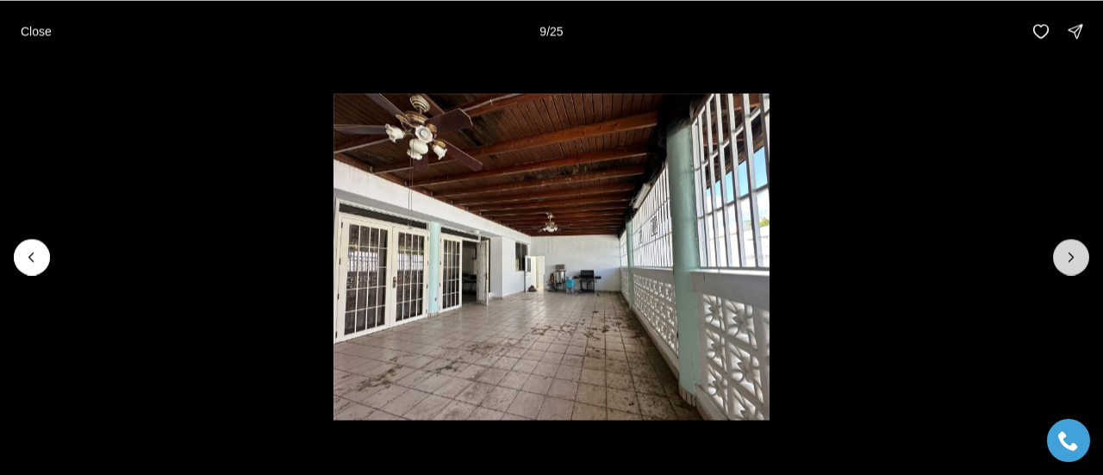
click at [1076, 251] on icon "Next slide" at bounding box center [1070, 256] width 17 height 17
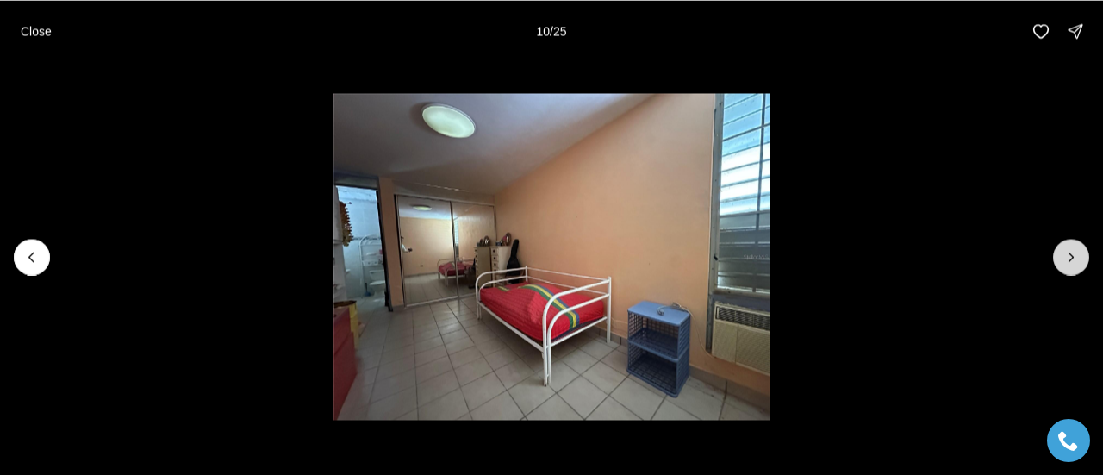
click at [1076, 251] on icon "Next slide" at bounding box center [1070, 256] width 17 height 17
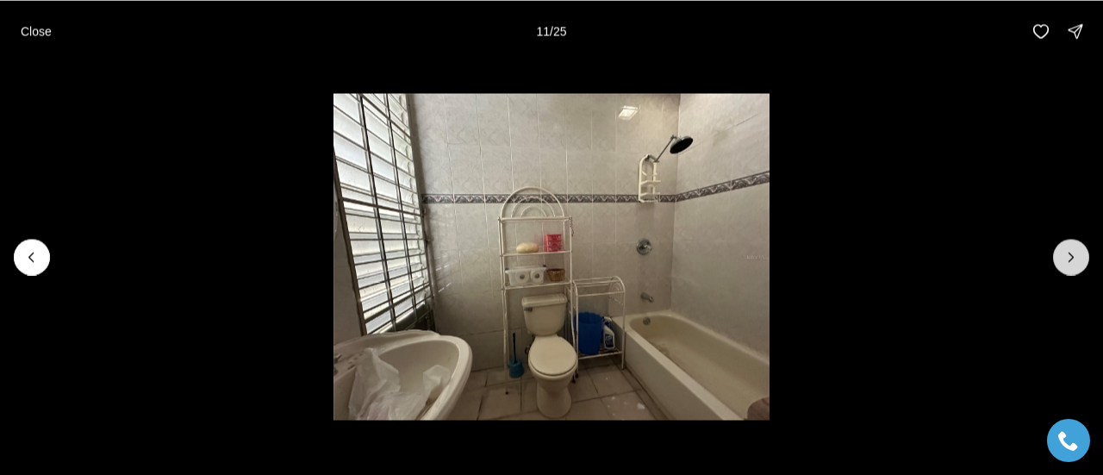
click at [1076, 251] on icon "Next slide" at bounding box center [1070, 256] width 17 height 17
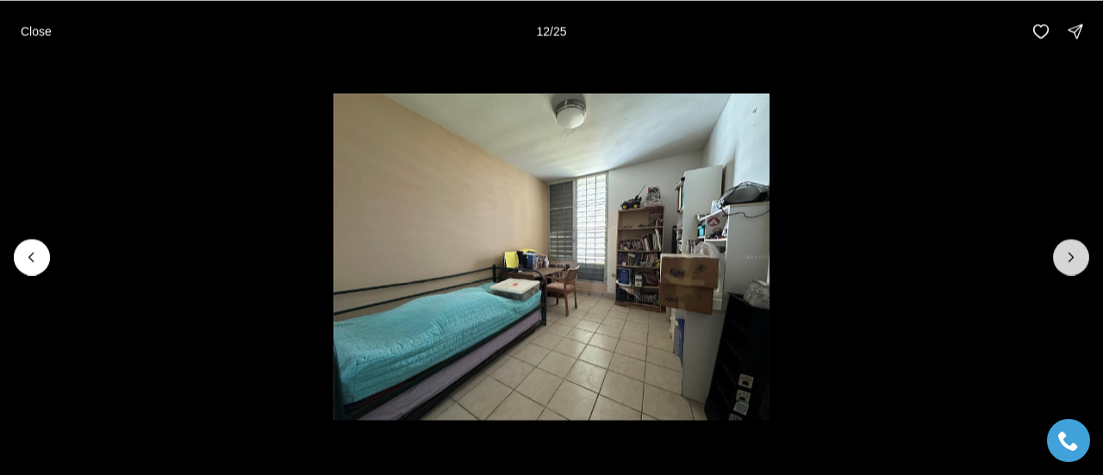
click at [1076, 251] on icon "Next slide" at bounding box center [1070, 256] width 17 height 17
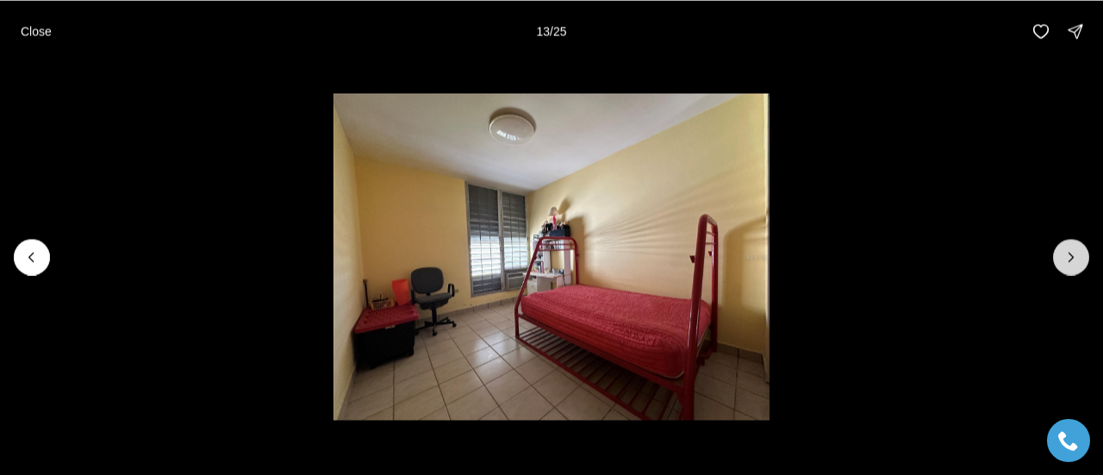
click at [1076, 251] on icon "Next slide" at bounding box center [1070, 256] width 17 height 17
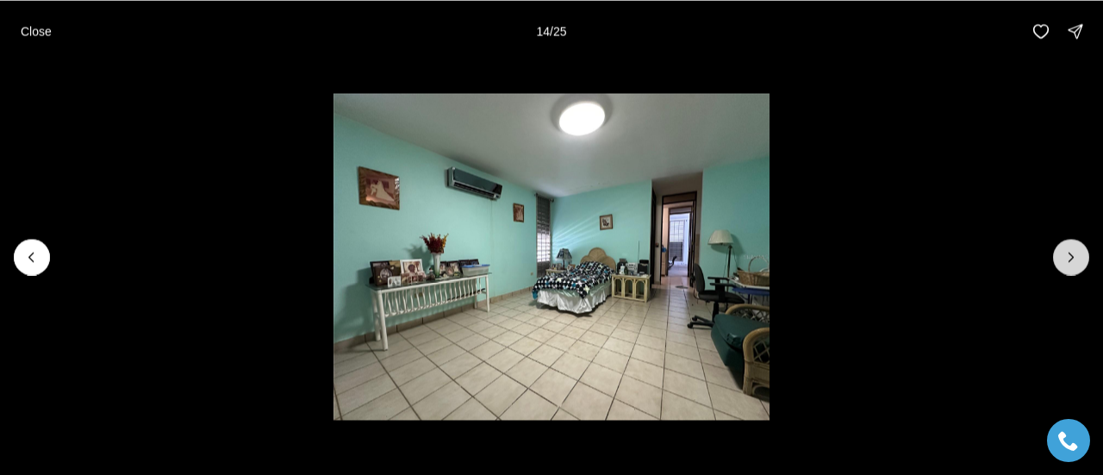
click at [1076, 251] on icon "Next slide" at bounding box center [1070, 256] width 17 height 17
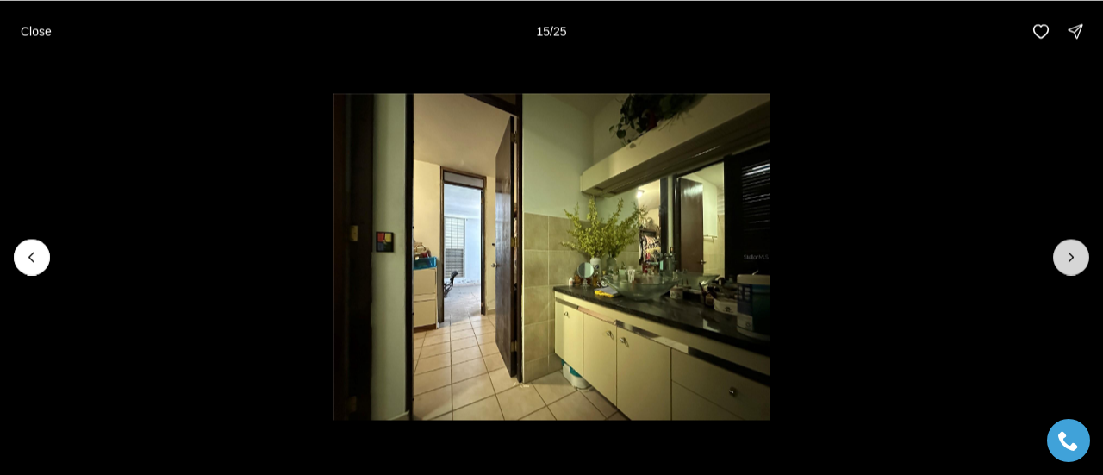
click at [1076, 251] on icon "Next slide" at bounding box center [1070, 256] width 17 height 17
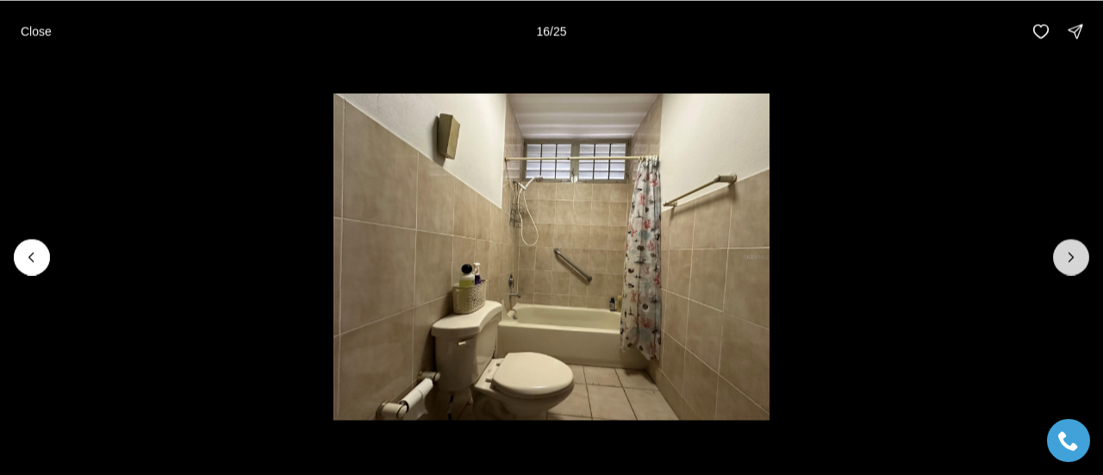
click at [1076, 251] on icon "Next slide" at bounding box center [1070, 256] width 17 height 17
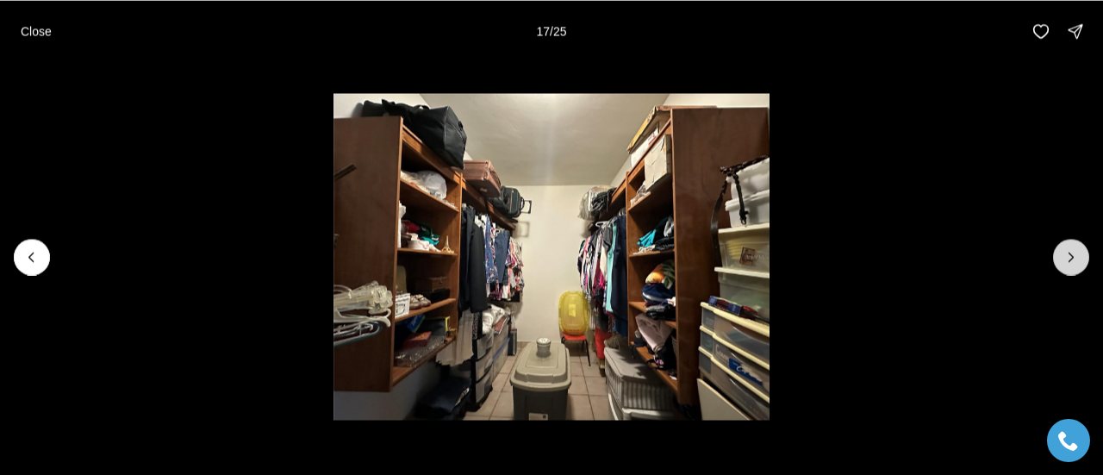
click at [1076, 251] on icon "Next slide" at bounding box center [1070, 256] width 17 height 17
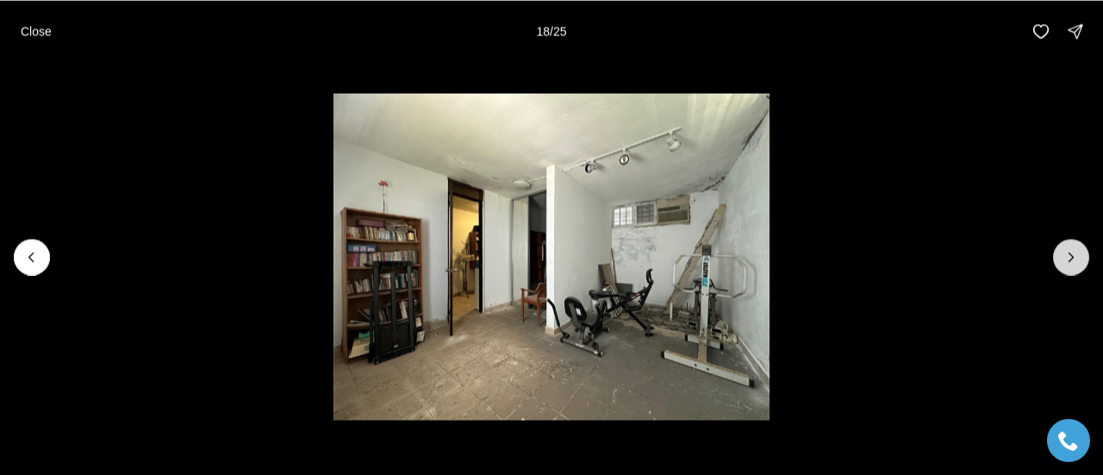
click at [1076, 251] on icon "Next slide" at bounding box center [1070, 256] width 17 height 17
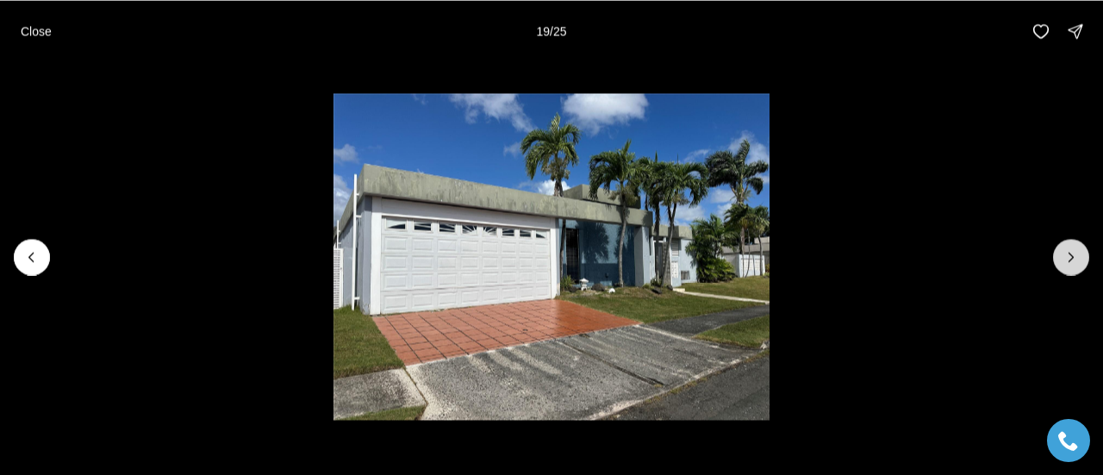
click at [1076, 251] on icon "Next slide" at bounding box center [1070, 256] width 17 height 17
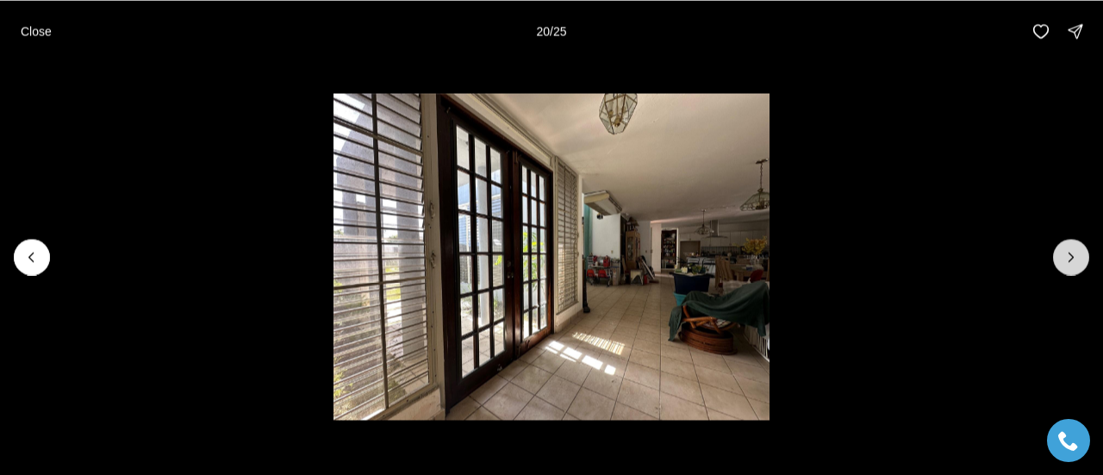
click at [1076, 251] on icon "Next slide" at bounding box center [1070, 256] width 17 height 17
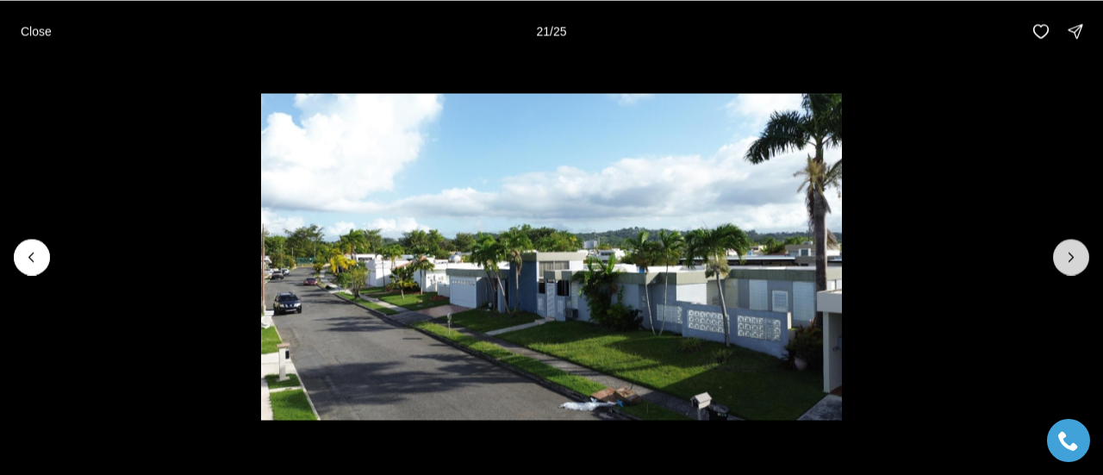
click at [1076, 251] on icon "Next slide" at bounding box center [1070, 256] width 17 height 17
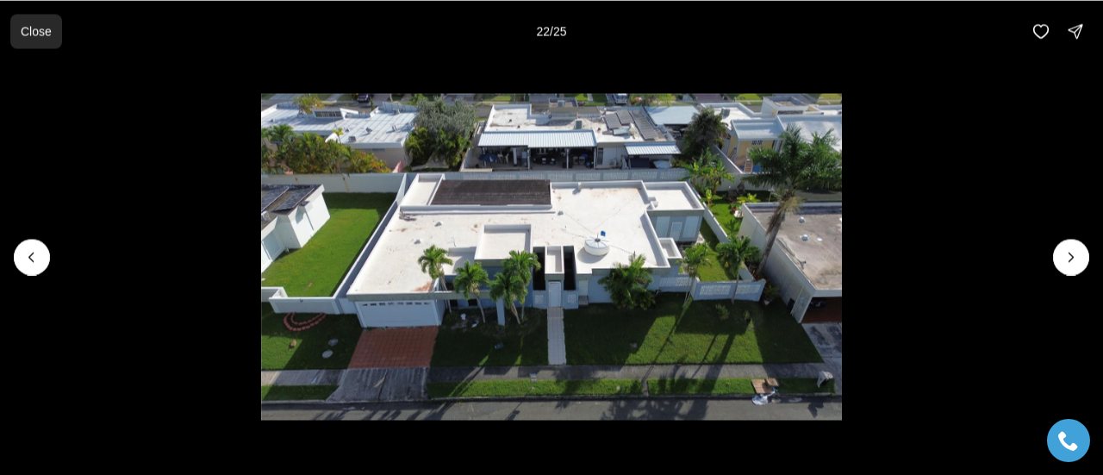
click at [48, 32] on p "Close" at bounding box center [36, 31] width 31 height 14
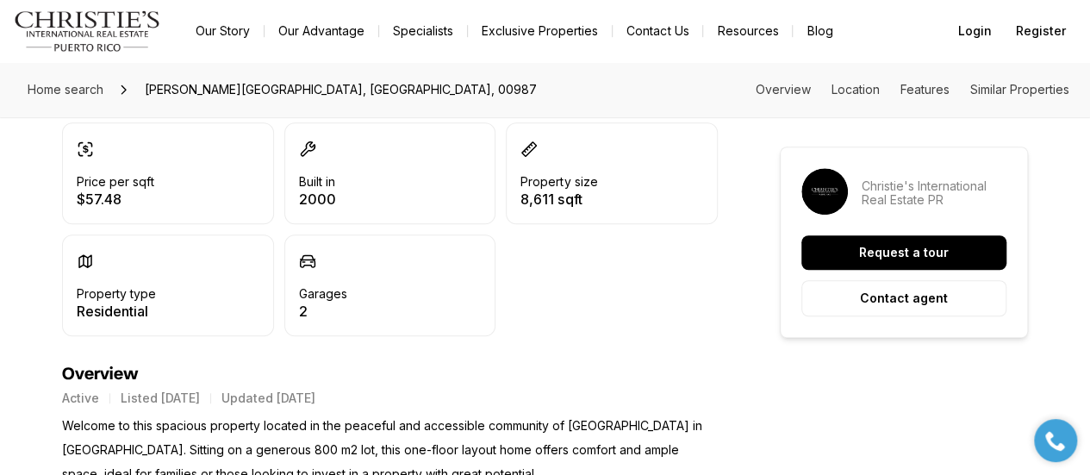
scroll to position [0, 0]
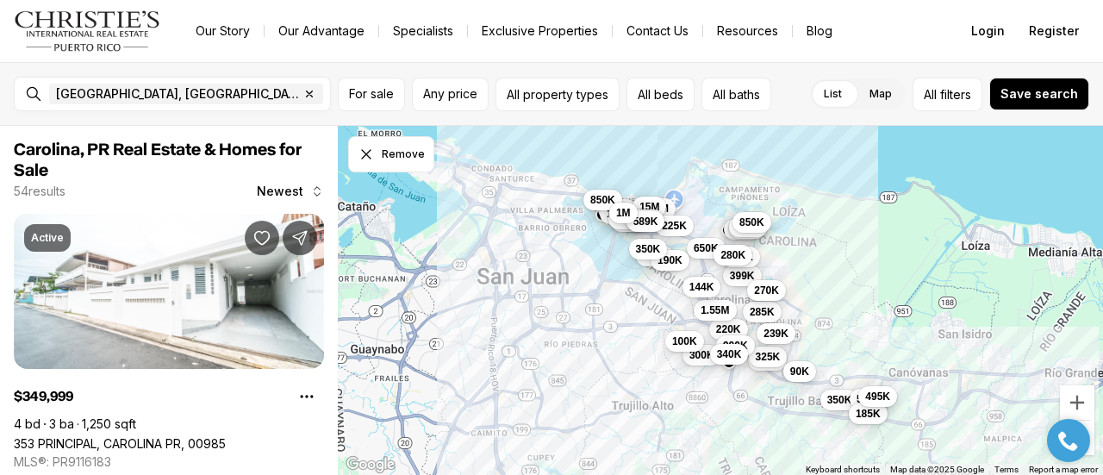
click at [813, 155] on div "350K 229K 595K 325K 250K 650K 1.6M 875K 285K 550K 475K 625K 1.05M 435K 1.4M 399…" at bounding box center [720, 301] width 765 height 350
click at [838, 401] on span "350K" at bounding box center [839, 398] width 25 height 14
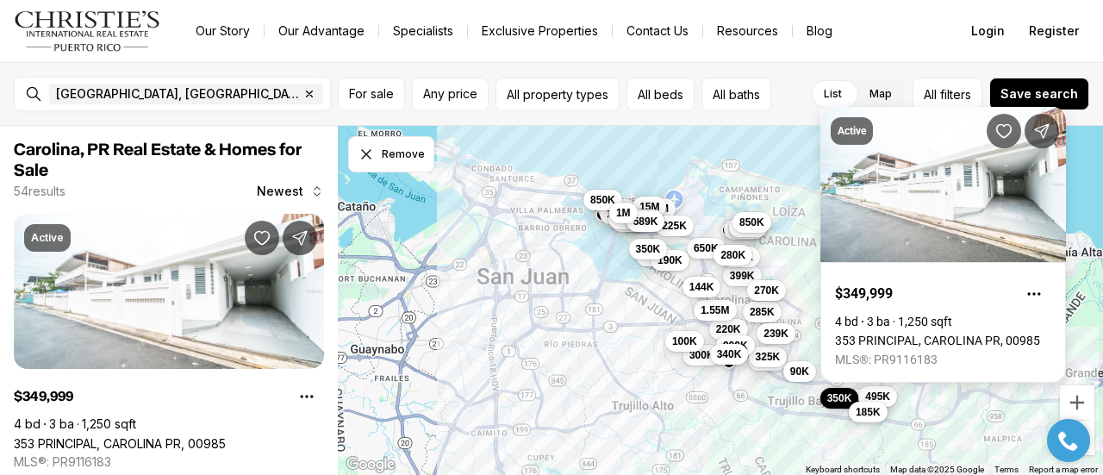
click at [876, 418] on span "185K" at bounding box center [867, 412] width 25 height 14
